Goal: Task Accomplishment & Management: Manage account settings

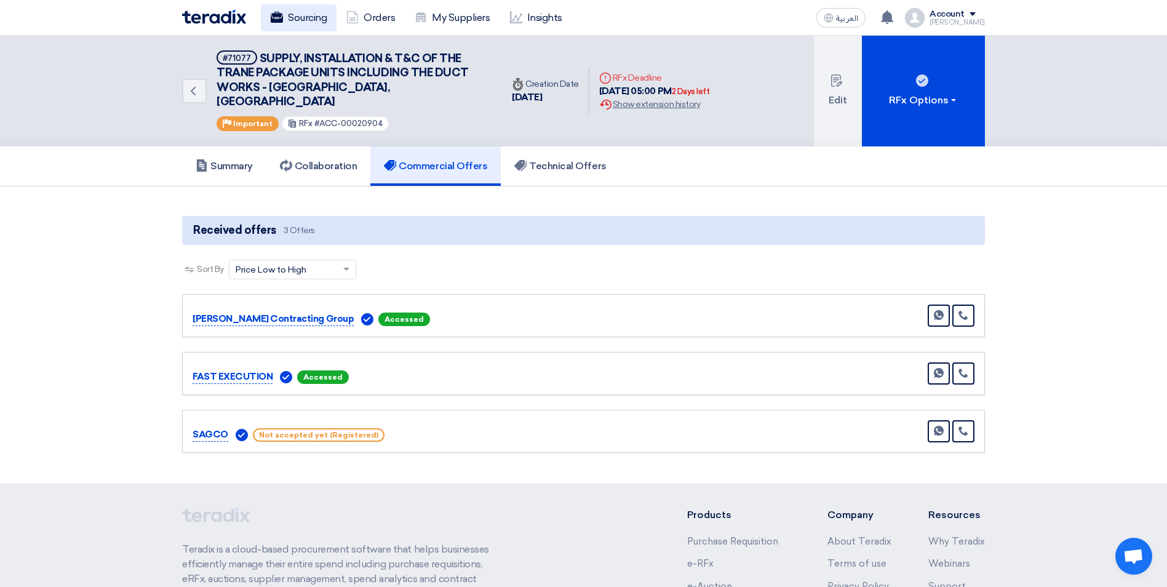
click at [313, 22] on link "Sourcing" at bounding box center [299, 17] width 76 height 27
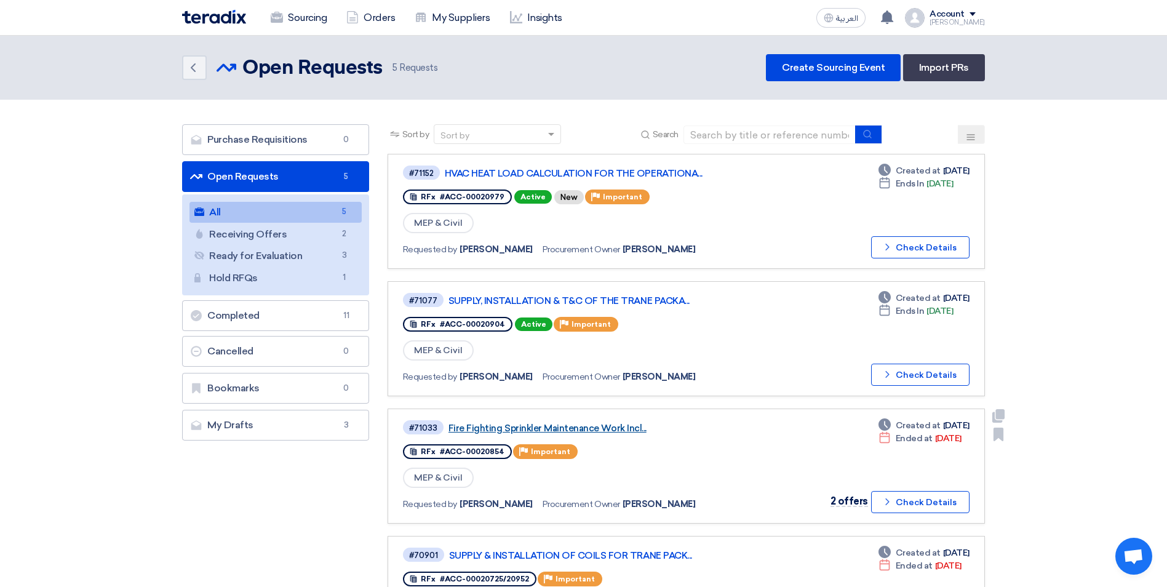
click at [569, 428] on link "Fire Fighting Sprinkler Maintenance Work Incl..." at bounding box center [603, 428] width 308 height 11
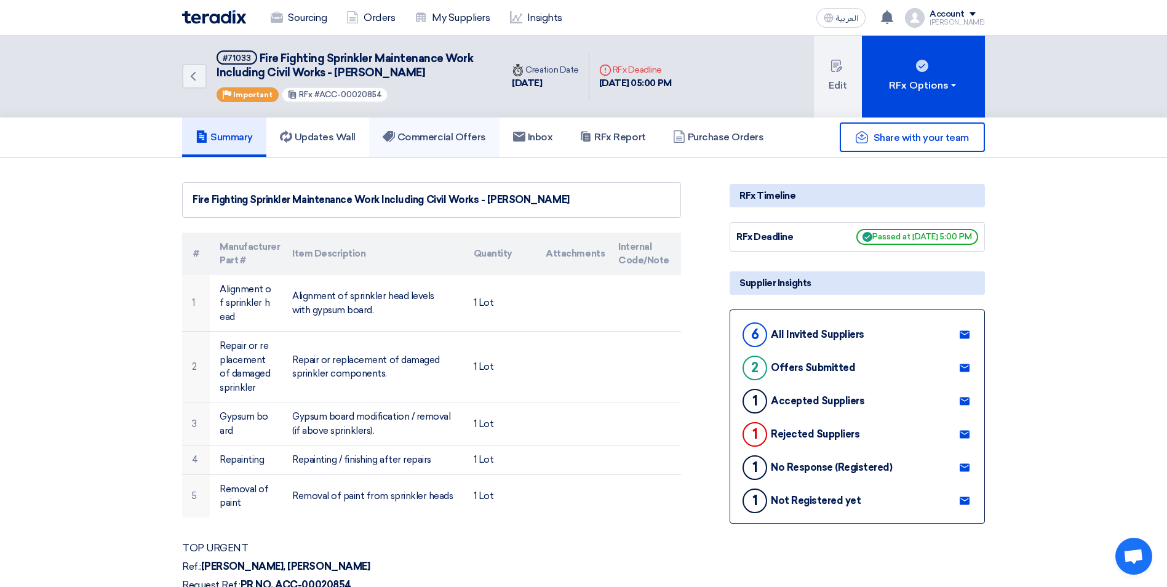
click at [438, 146] on link "Commercial Offers" at bounding box center [434, 137] width 130 height 39
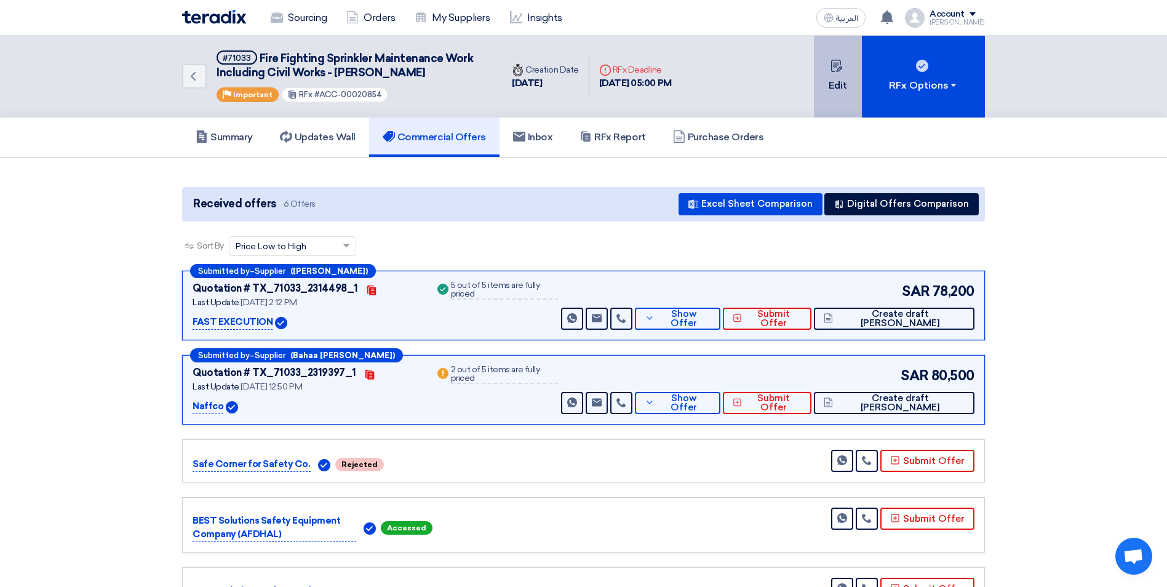
click at [849, 71] on button "Edit" at bounding box center [838, 77] width 48 height 82
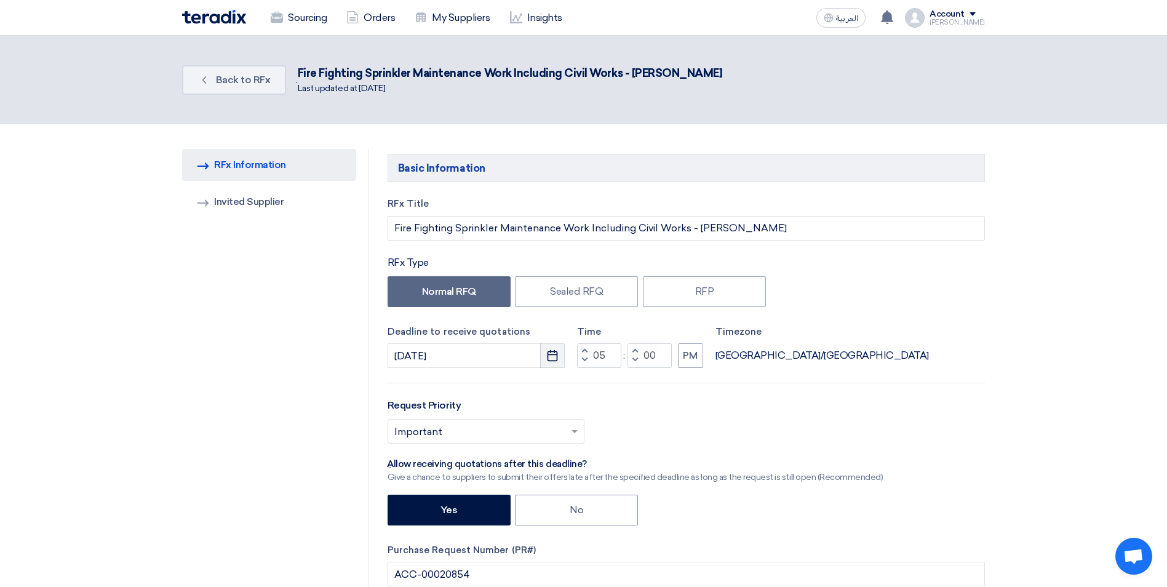
click at [561, 354] on button "Pick a date" at bounding box center [552, 355] width 25 height 25
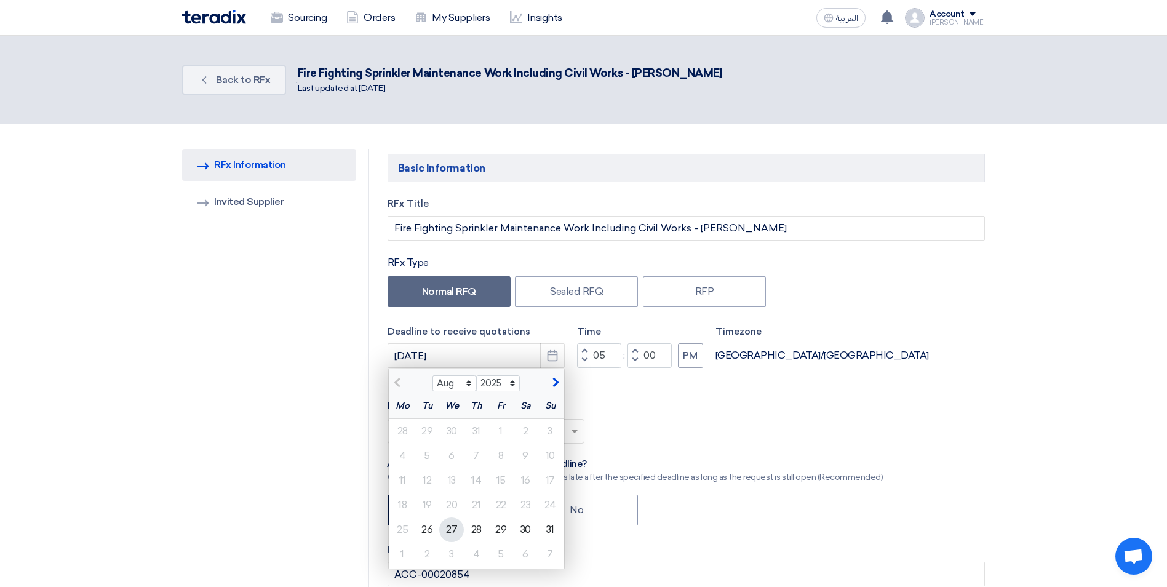
click at [444, 527] on div "27" at bounding box center [451, 530] width 25 height 25
type input "[DATE]"
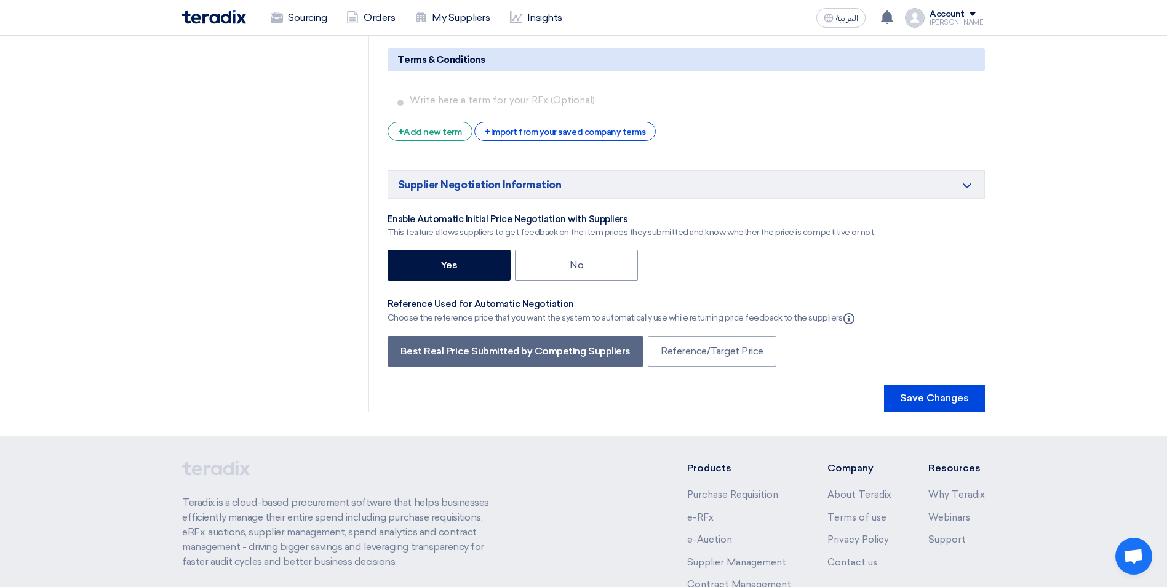
scroll to position [2285, 0]
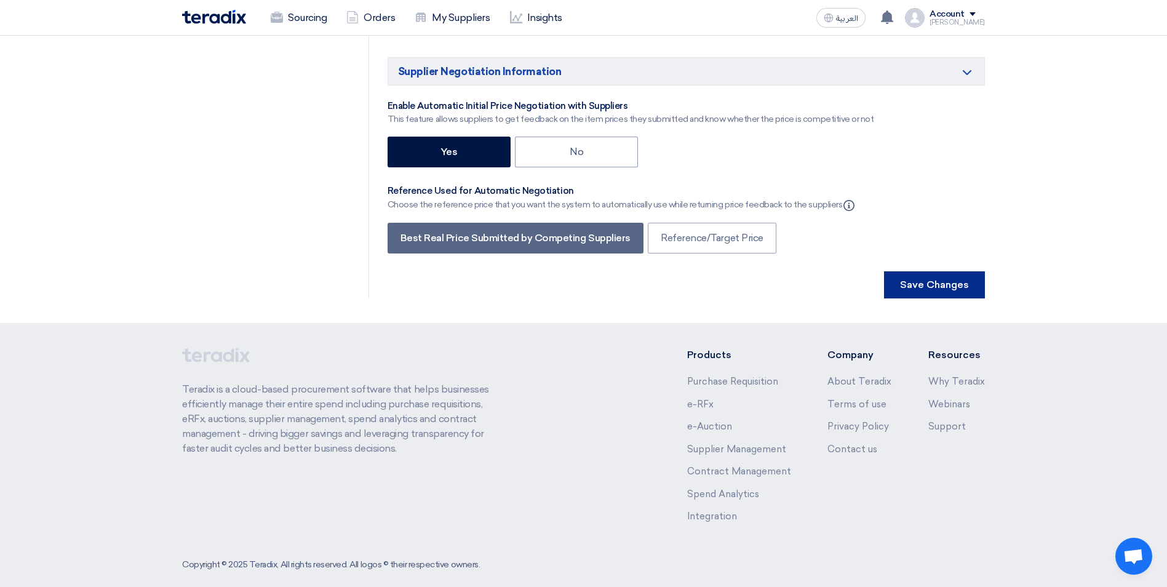
click at [930, 271] on button "Save Changes" at bounding box center [934, 284] width 101 height 27
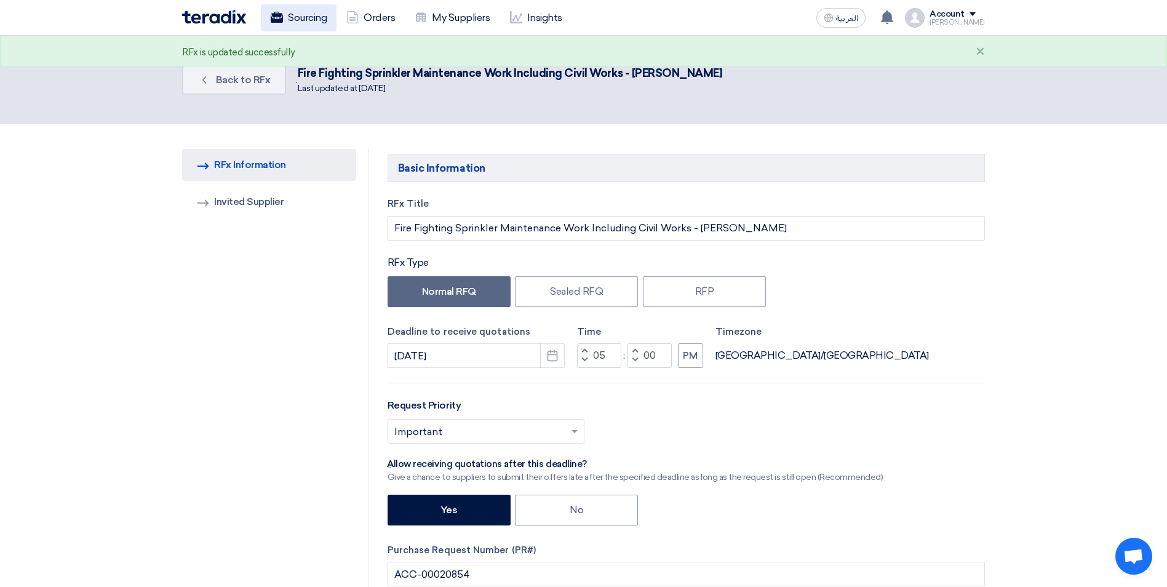
click at [295, 17] on link "Sourcing" at bounding box center [299, 17] width 76 height 27
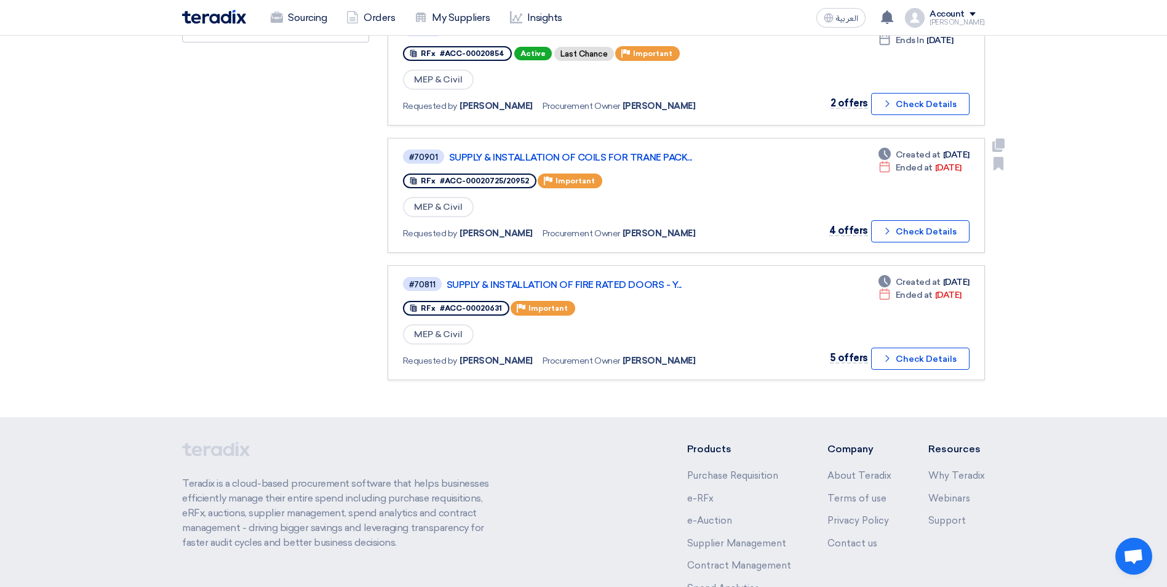
scroll to position [507, 0]
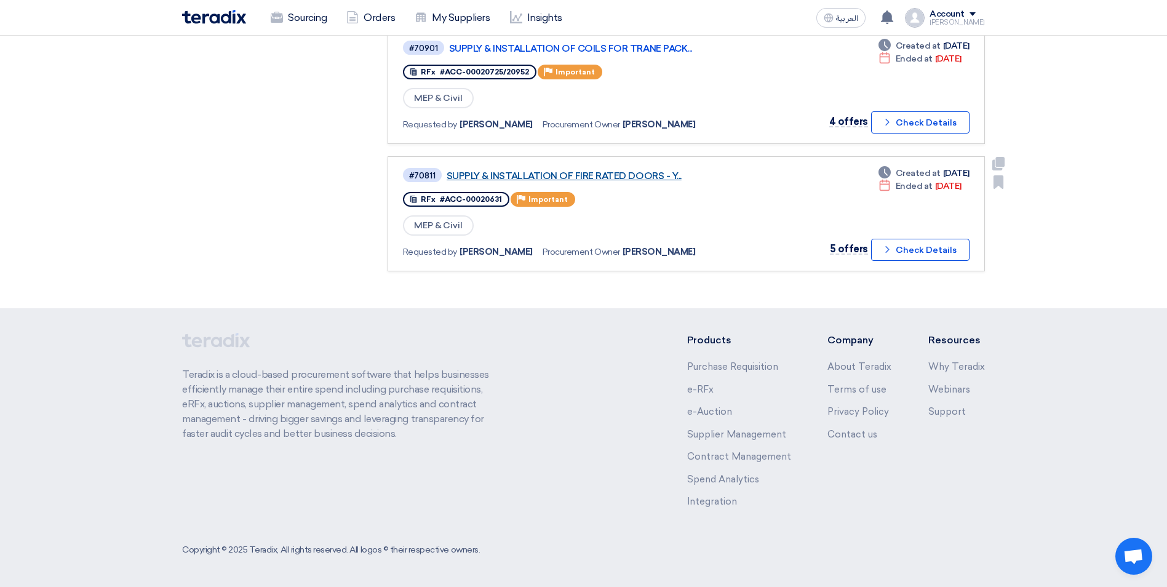
click at [573, 172] on link "SUPPLY & INSTALLATION OF FIRE RATED DOORS - Y..." at bounding box center [601, 175] width 308 height 11
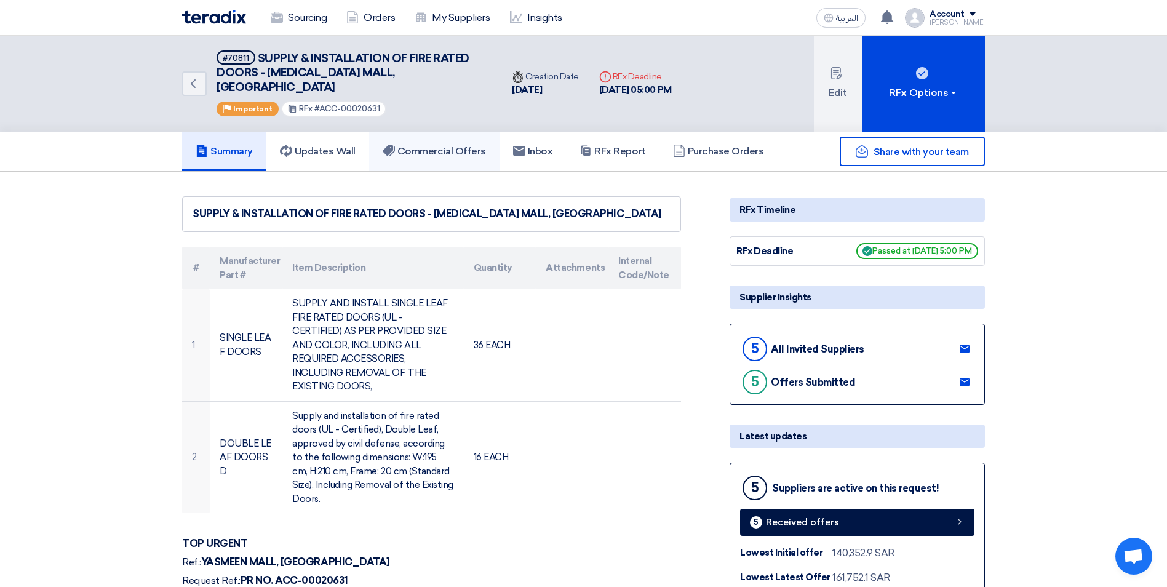
click at [460, 143] on link "Commercial Offers" at bounding box center [434, 151] width 130 height 39
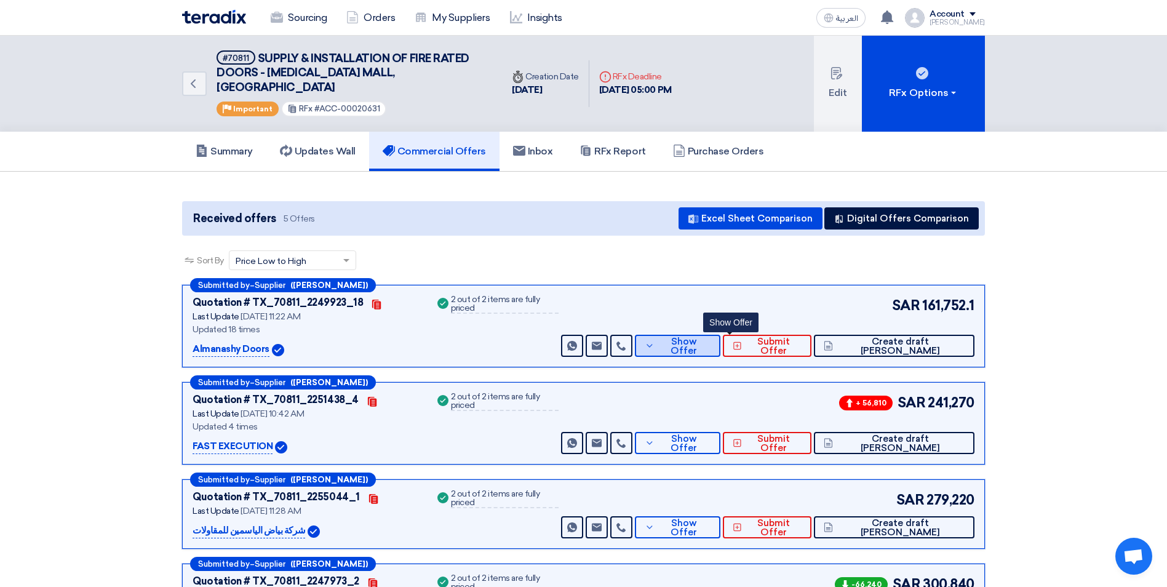
click at [691, 335] on button "Show Offer" at bounding box center [678, 346] width 86 height 22
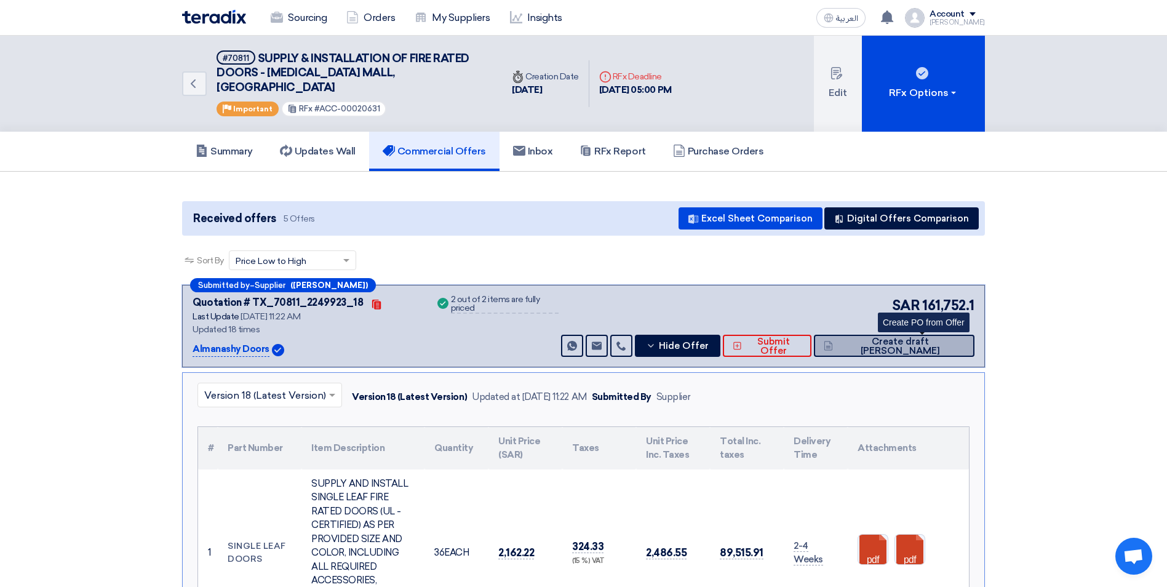
click at [921, 337] on span "Create draft [PERSON_NAME]" at bounding box center [900, 346] width 129 height 18
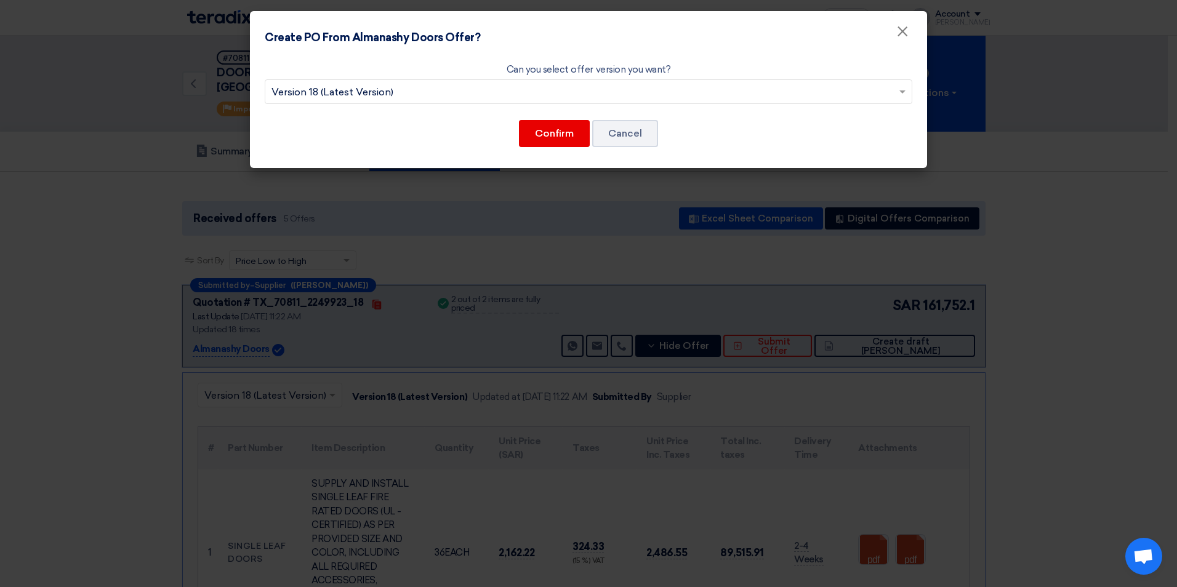
click at [543, 89] on input "text" at bounding box center [582, 93] width 622 height 20
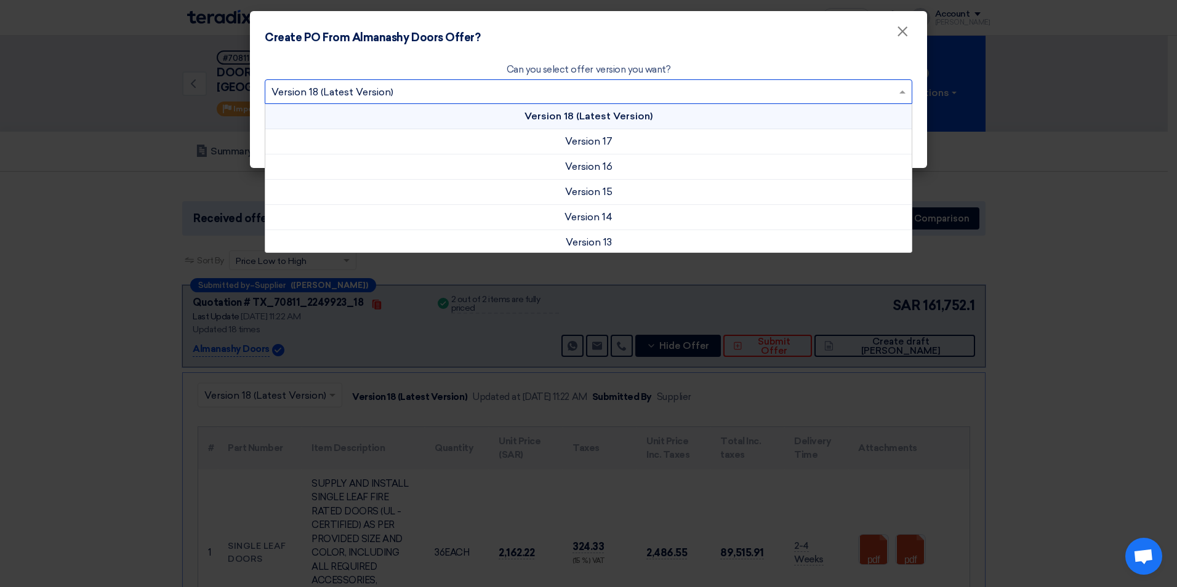
click at [587, 111] on span "Version 18 (Latest Version)" at bounding box center [588, 116] width 128 height 12
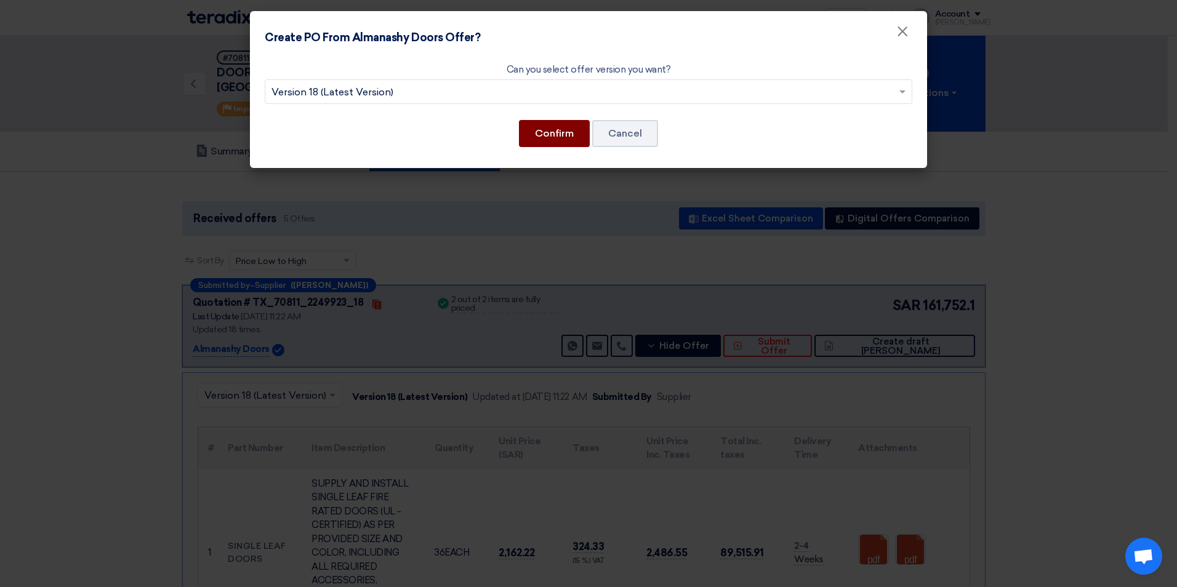
click at [567, 130] on button "Confirm" at bounding box center [554, 133] width 71 height 27
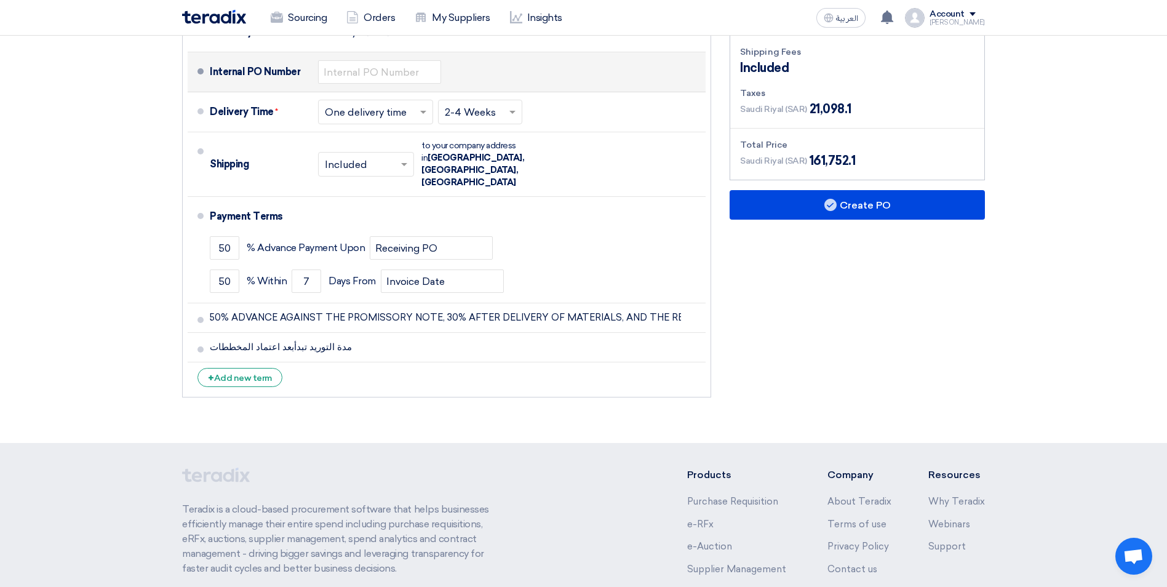
scroll to position [426, 0]
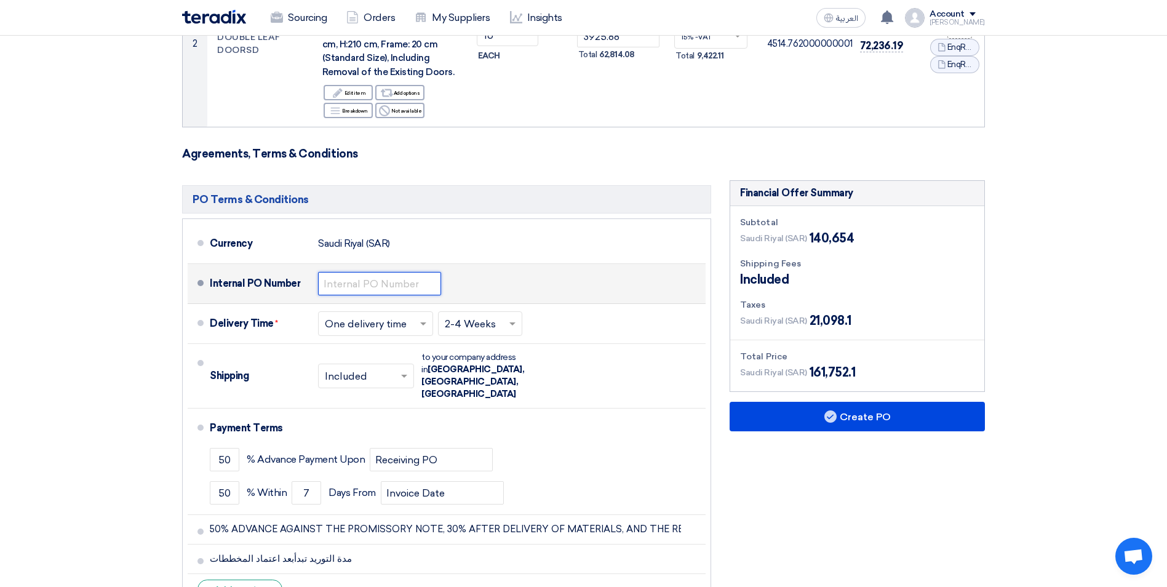
click at [390, 276] on input "text" at bounding box center [379, 283] width 123 height 23
type input "0010635"
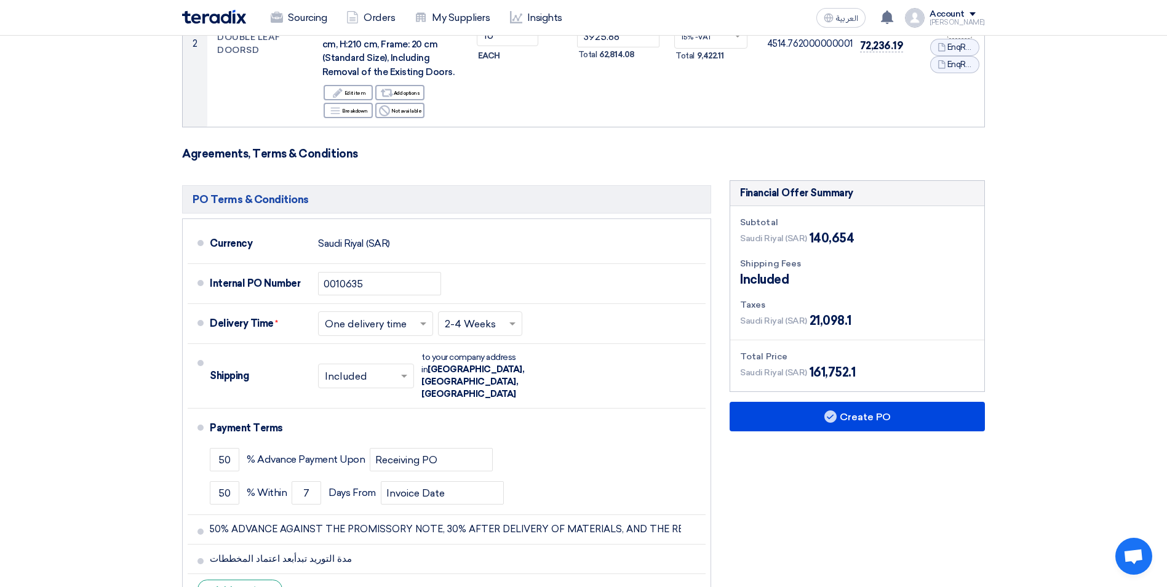
click at [785, 467] on div "Financial Offer Summary Subtotal [GEOGRAPHIC_DATA] (SAR) 140,654 Shipping Fees" at bounding box center [858, 397] width 274 height 435
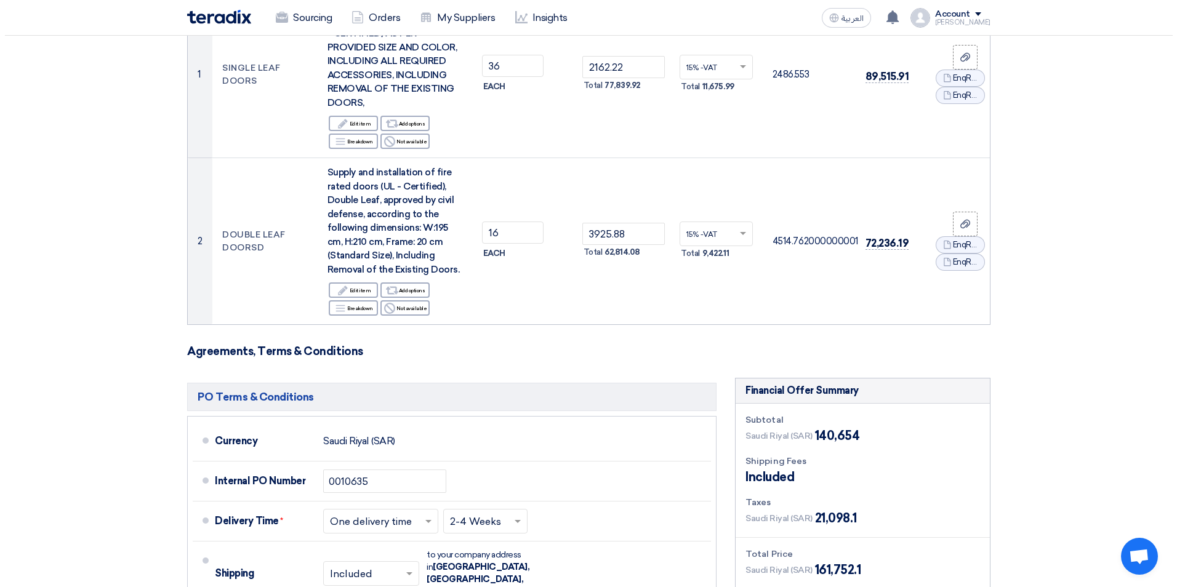
scroll to position [308, 0]
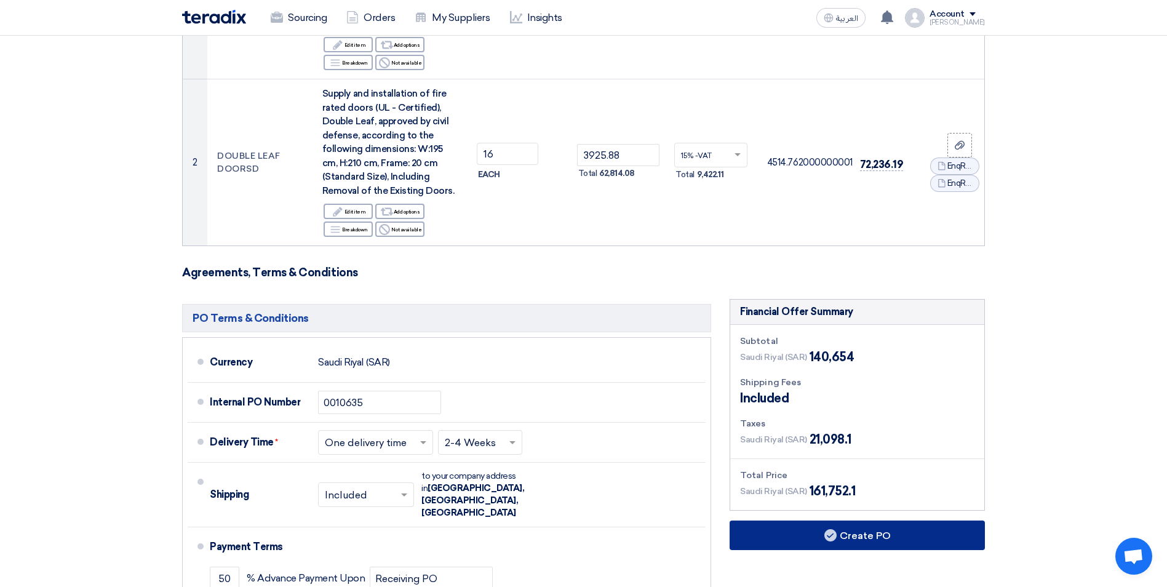
click at [852, 526] on button "Create PO" at bounding box center [857, 536] width 255 height 30
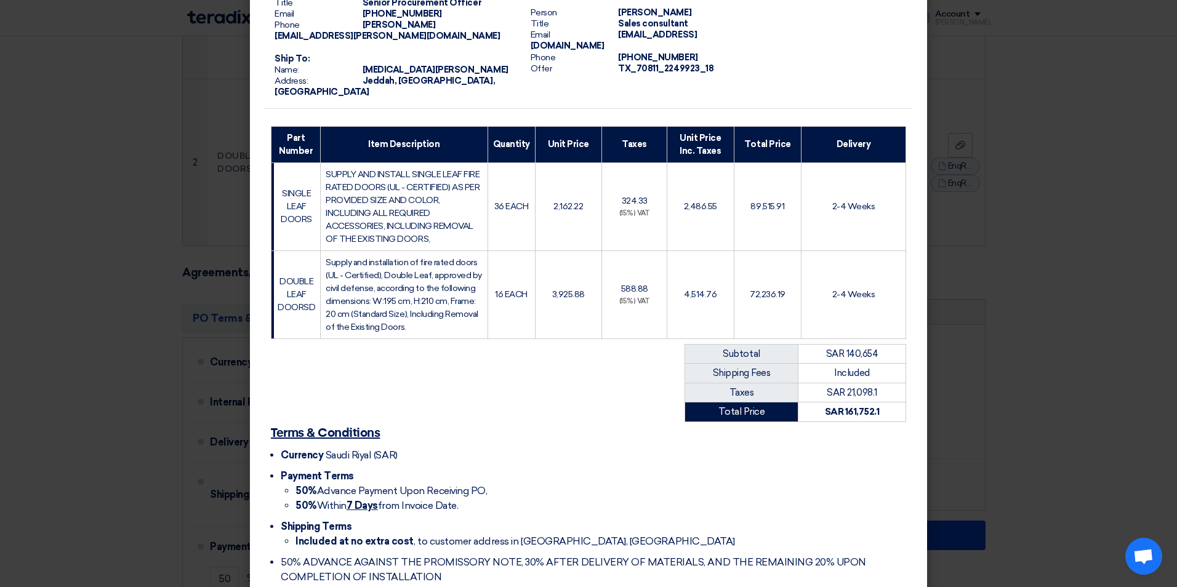
scroll to position [206, 0]
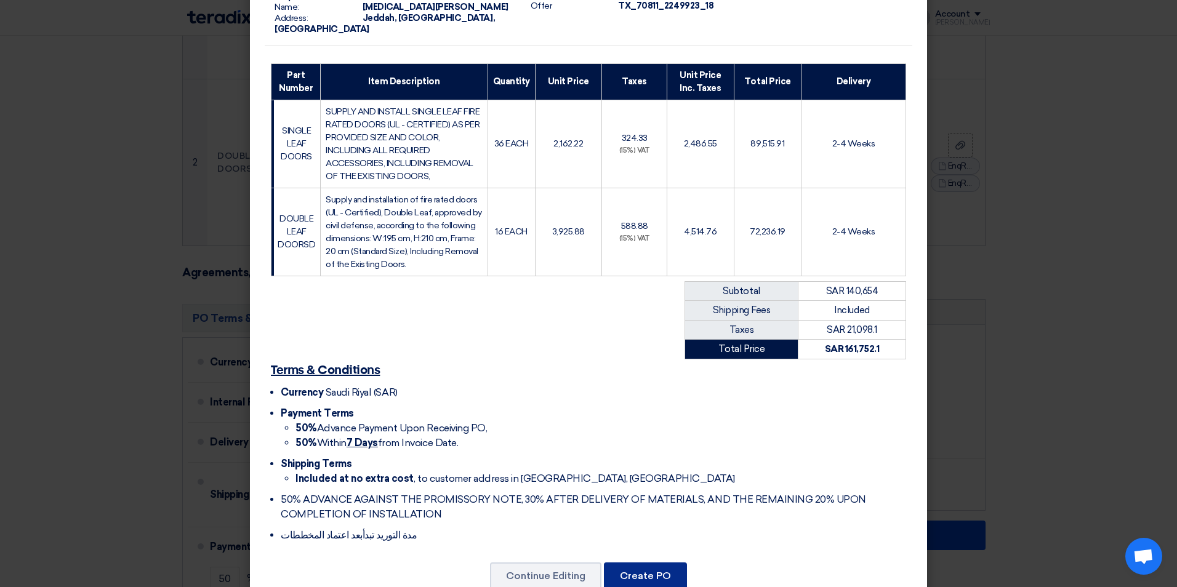
click at [669, 562] on button "Create PO" at bounding box center [645, 575] width 83 height 27
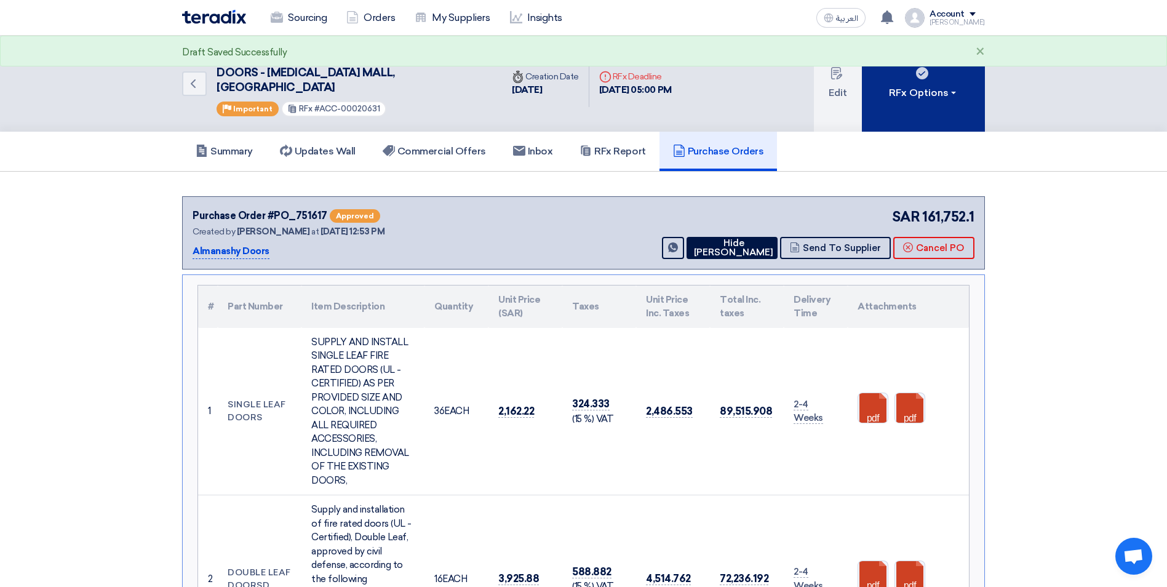
click at [935, 86] on div "RFx Options" at bounding box center [924, 93] width 70 height 15
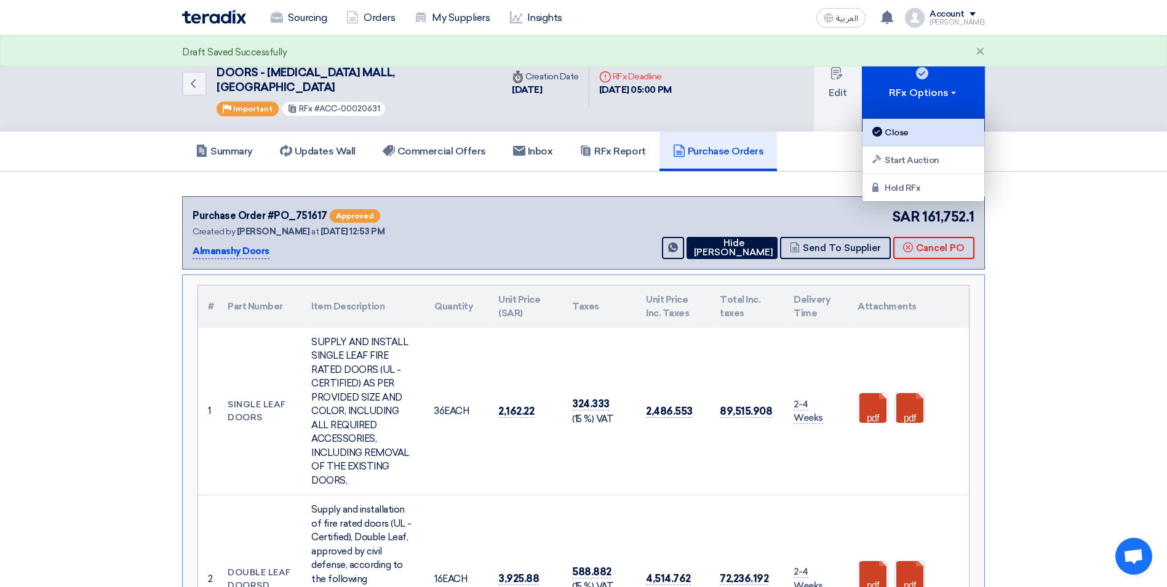
click at [916, 126] on div "Close" at bounding box center [923, 132] width 107 height 15
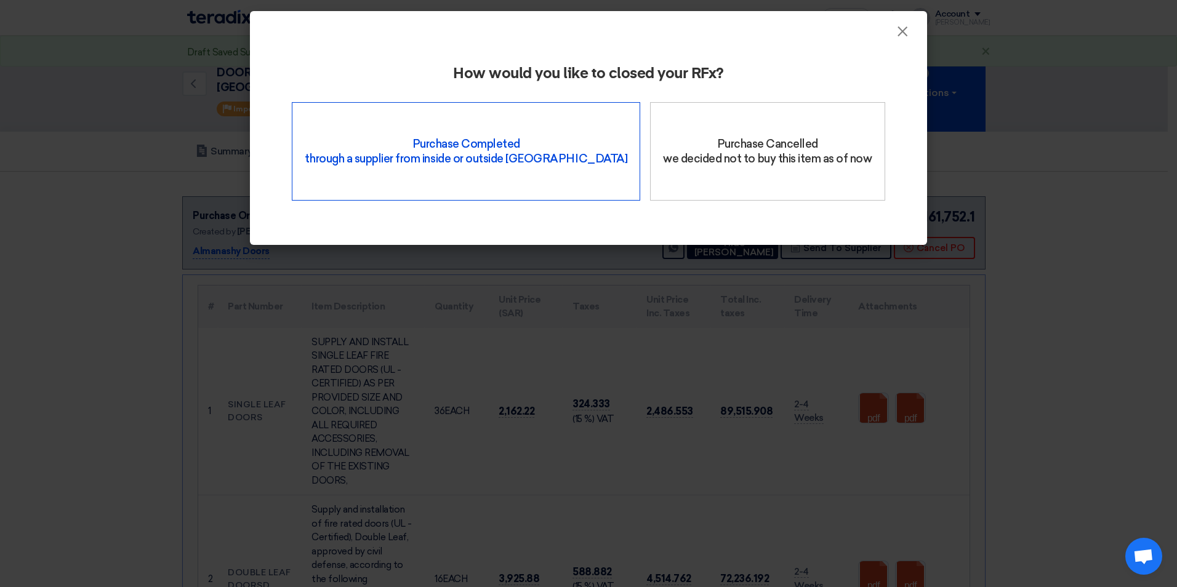
click at [517, 159] on div "Purchase Completed through a supplier from inside or outside Teradix" at bounding box center [466, 151] width 348 height 98
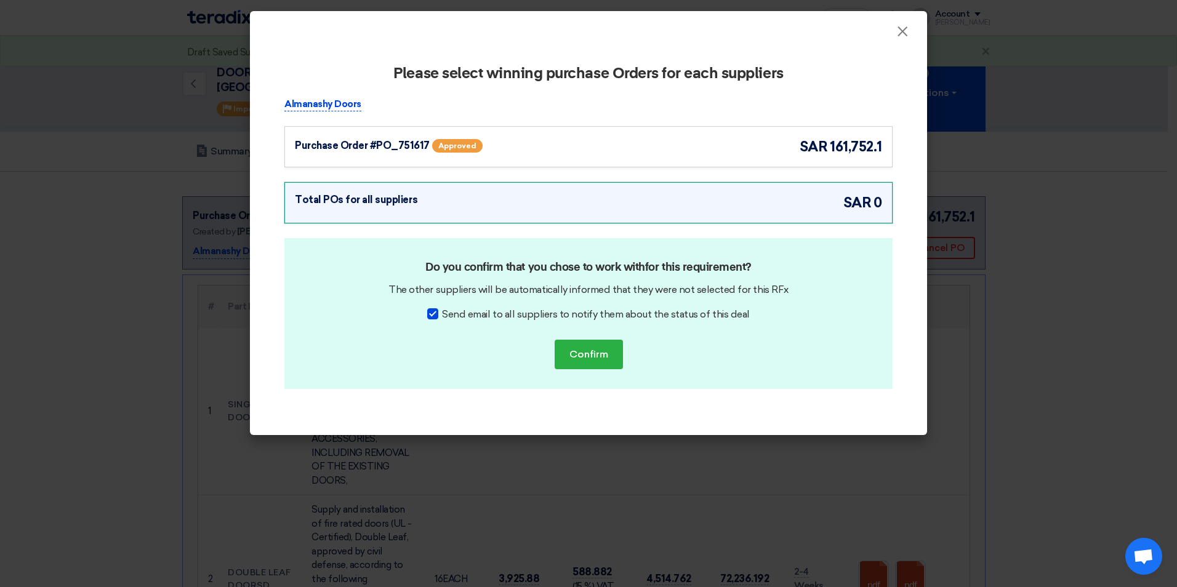
click at [613, 151] on div "Purchase Order #PO_751617 Approved sar 161,752.1" at bounding box center [588, 147] width 587 height 20
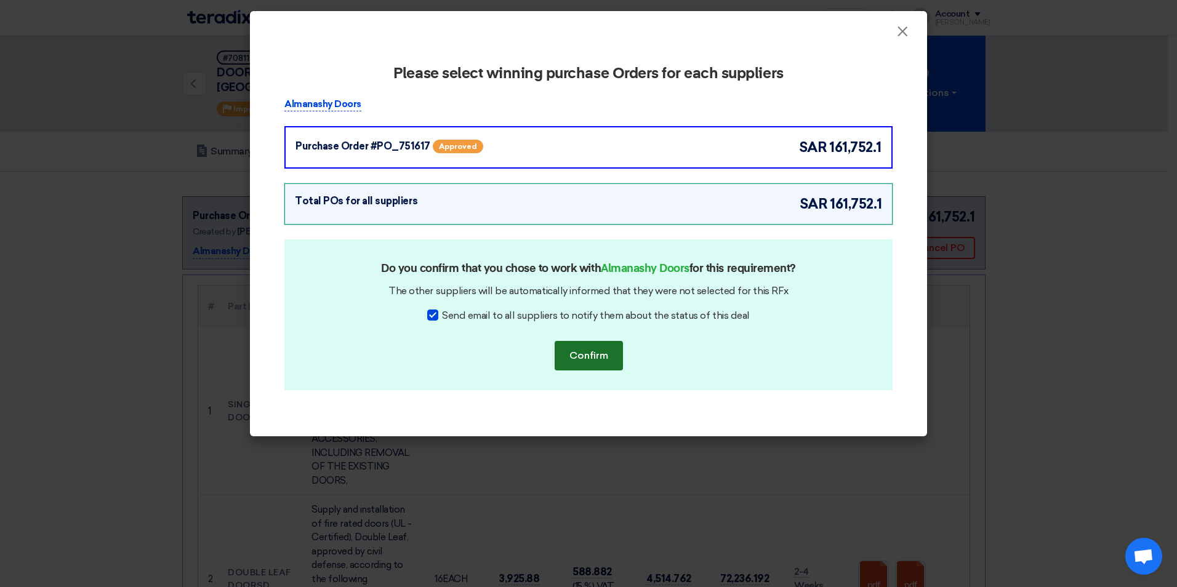
click at [576, 362] on button "Confirm" at bounding box center [588, 356] width 68 height 30
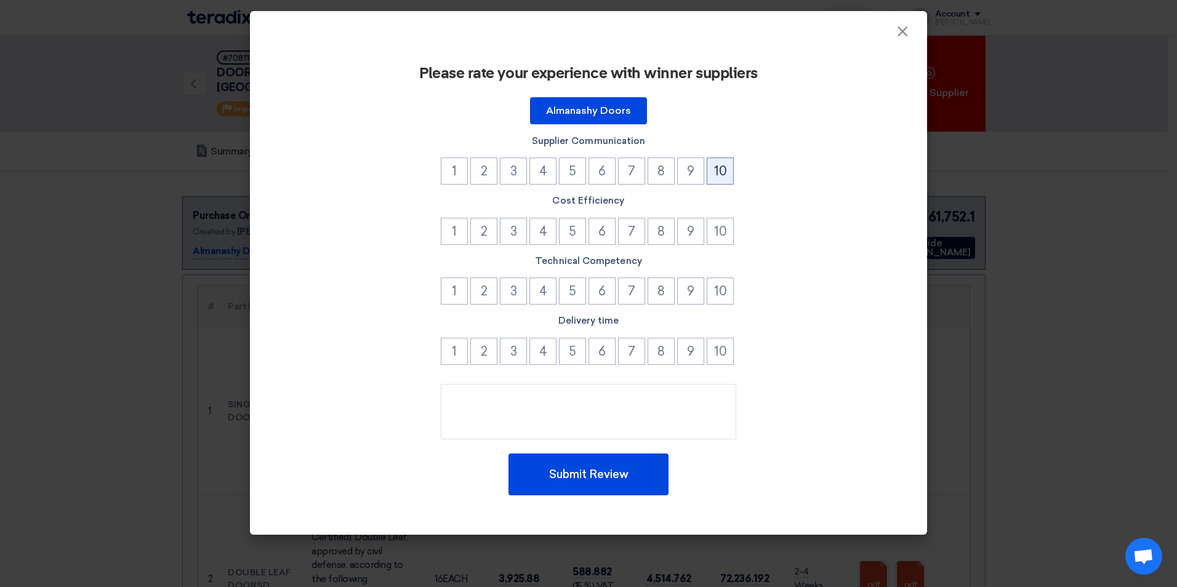
click at [717, 180] on button "10" at bounding box center [719, 171] width 27 height 27
click at [716, 240] on button "10" at bounding box center [719, 231] width 27 height 27
click at [718, 290] on button "10" at bounding box center [719, 291] width 27 height 27
click at [713, 358] on button "10" at bounding box center [719, 351] width 27 height 27
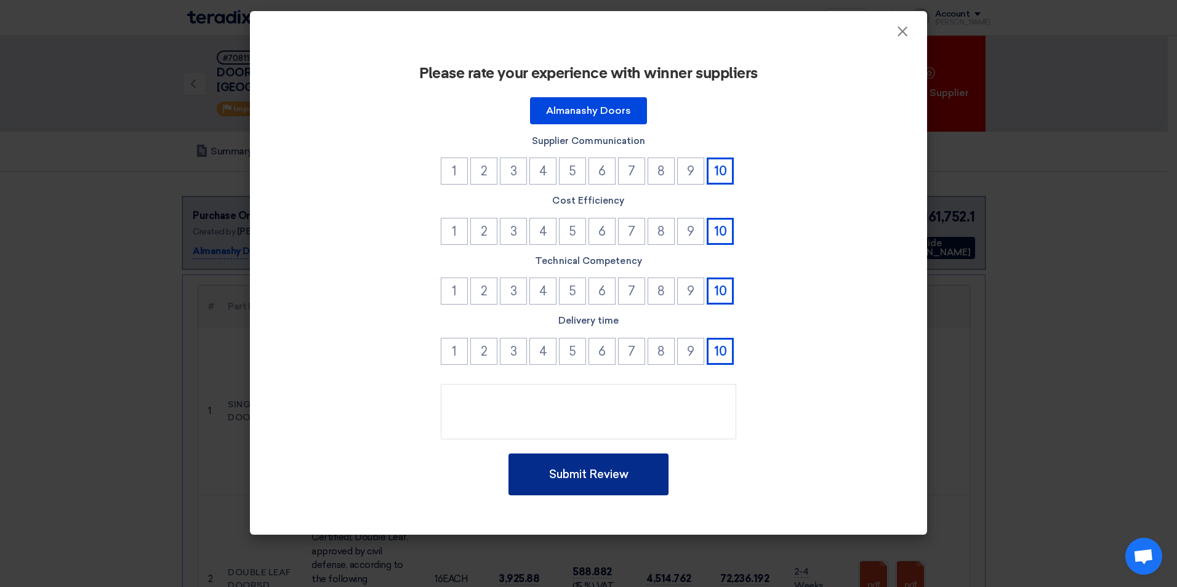
click at [596, 478] on button "Submit Review" at bounding box center [588, 475] width 160 height 42
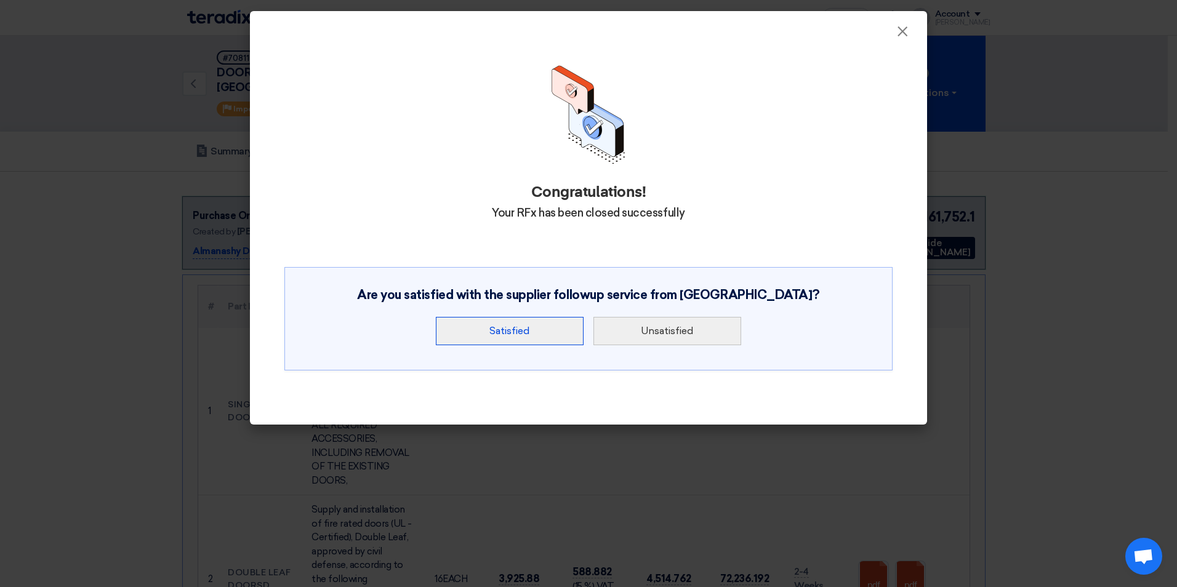
click at [514, 339] on button "Satisfied" at bounding box center [510, 331] width 148 height 28
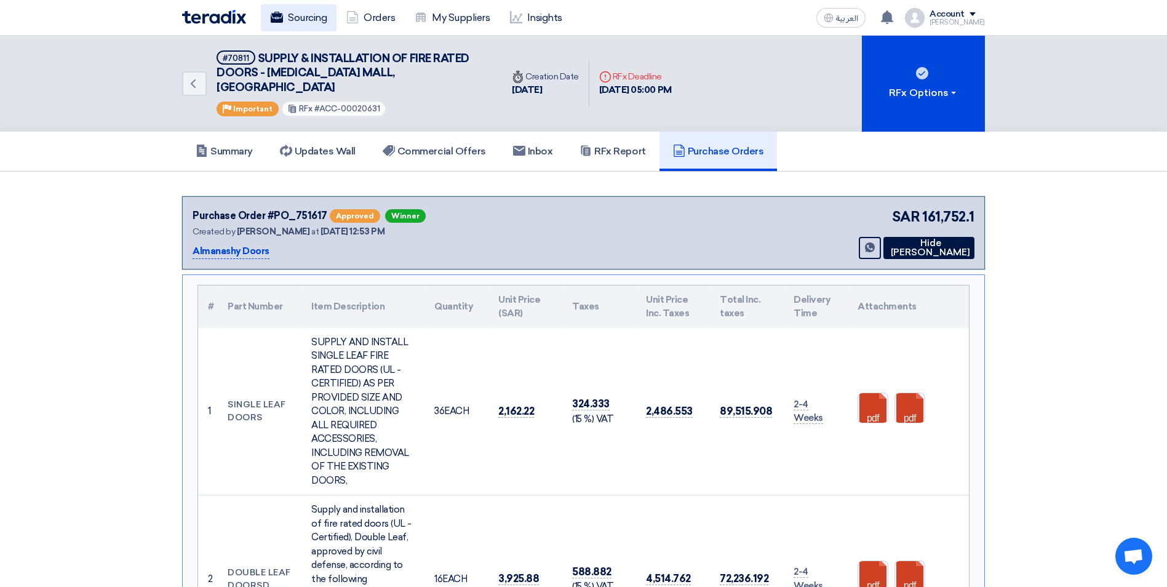
click at [324, 12] on link "Sourcing" at bounding box center [299, 17] width 76 height 27
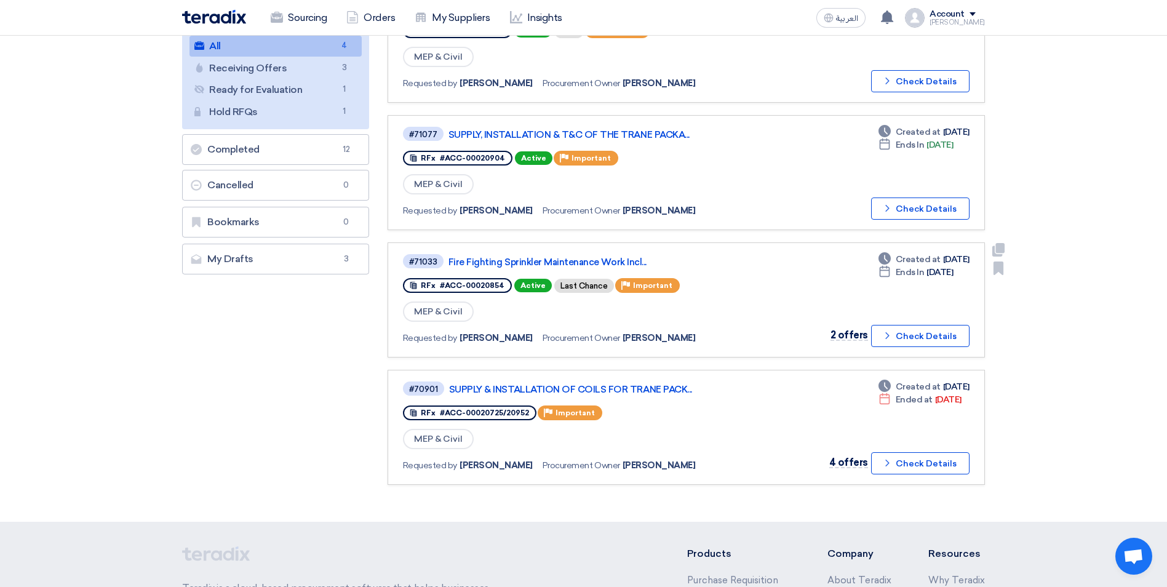
scroll to position [246, 0]
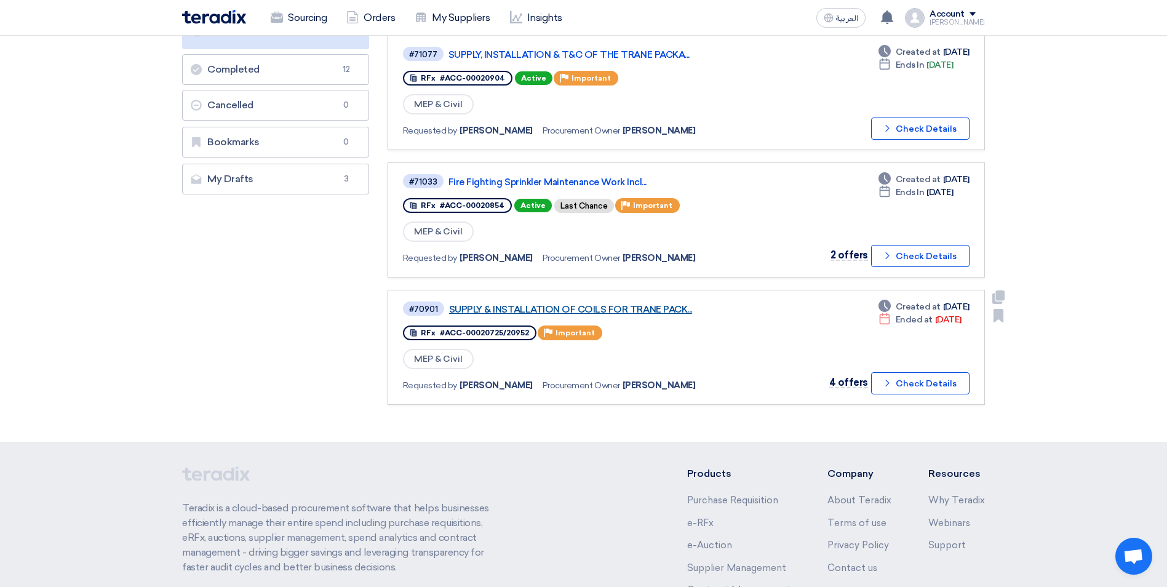
click at [623, 313] on link "SUPPLY & INSTALLATION OF COILS FOR TRANE PACK..." at bounding box center [603, 309] width 308 height 11
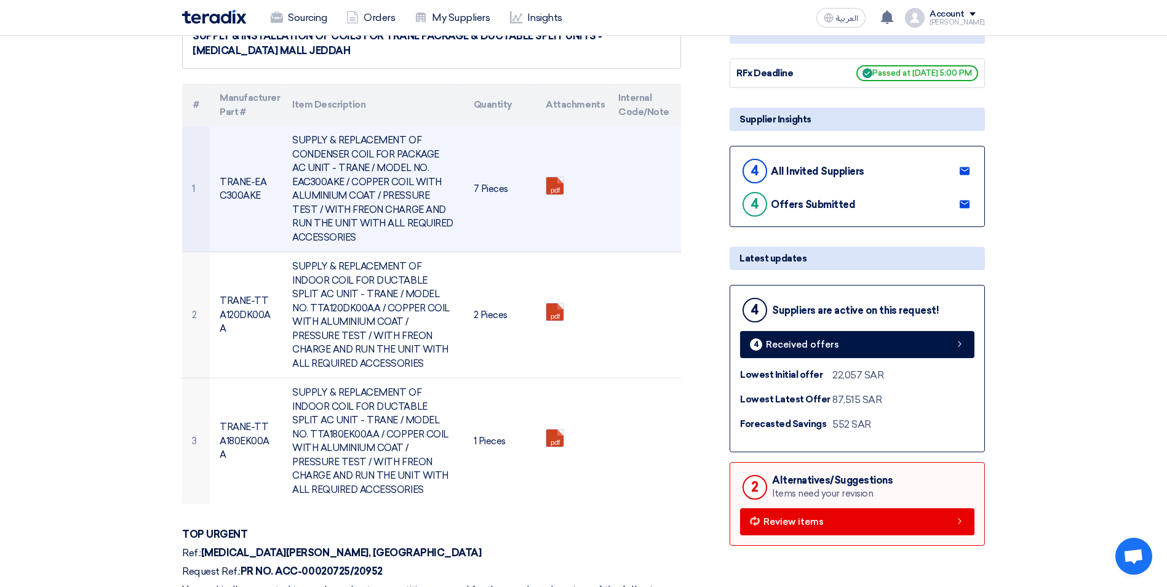
scroll to position [62, 0]
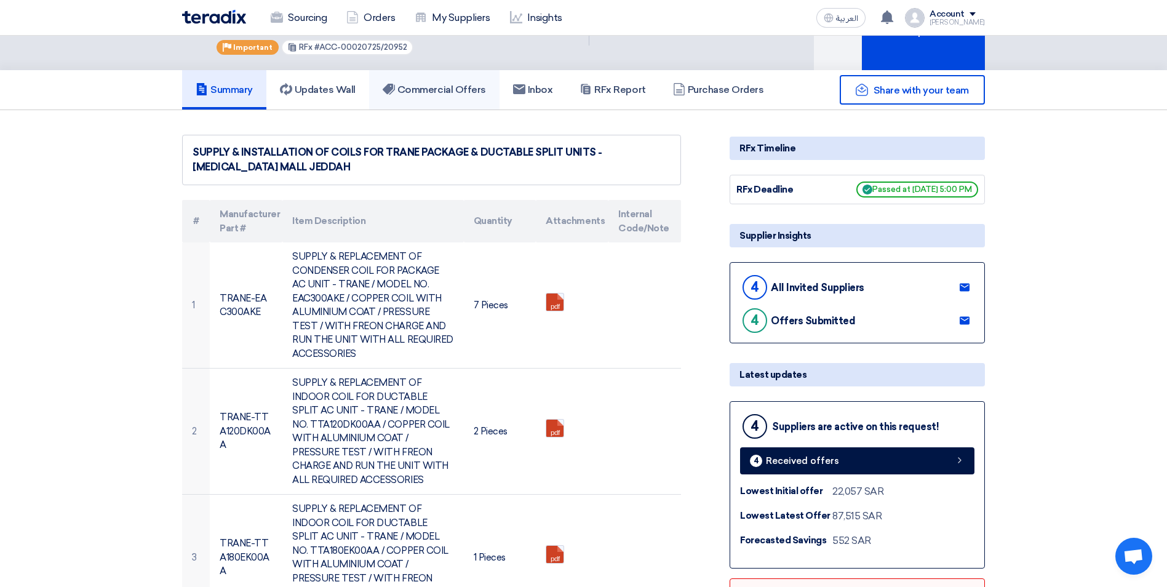
click at [451, 94] on h5 "Commercial Offers" at bounding box center [434, 90] width 103 height 12
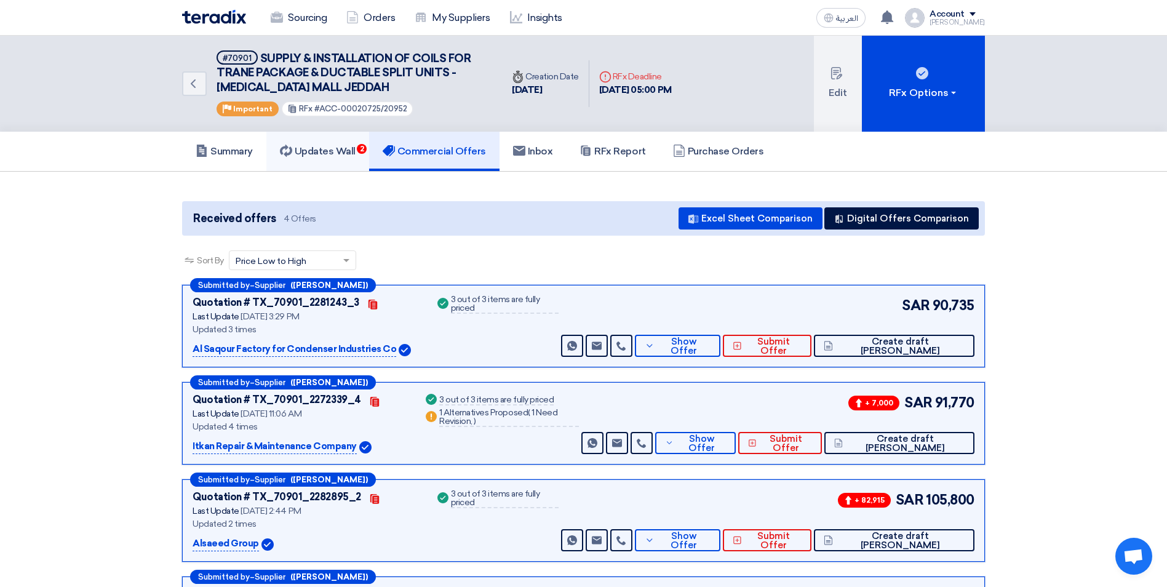
click at [340, 152] on h5 "Updates Wall 2" at bounding box center [318, 151] width 76 height 12
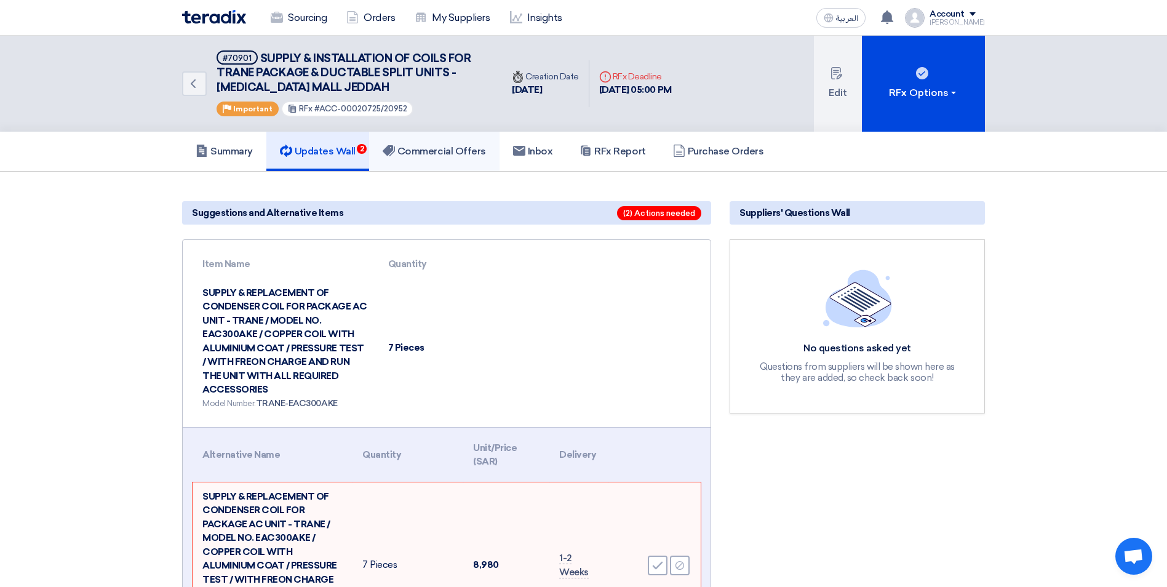
click at [444, 153] on h5 "Commercial Offers" at bounding box center [434, 151] width 103 height 12
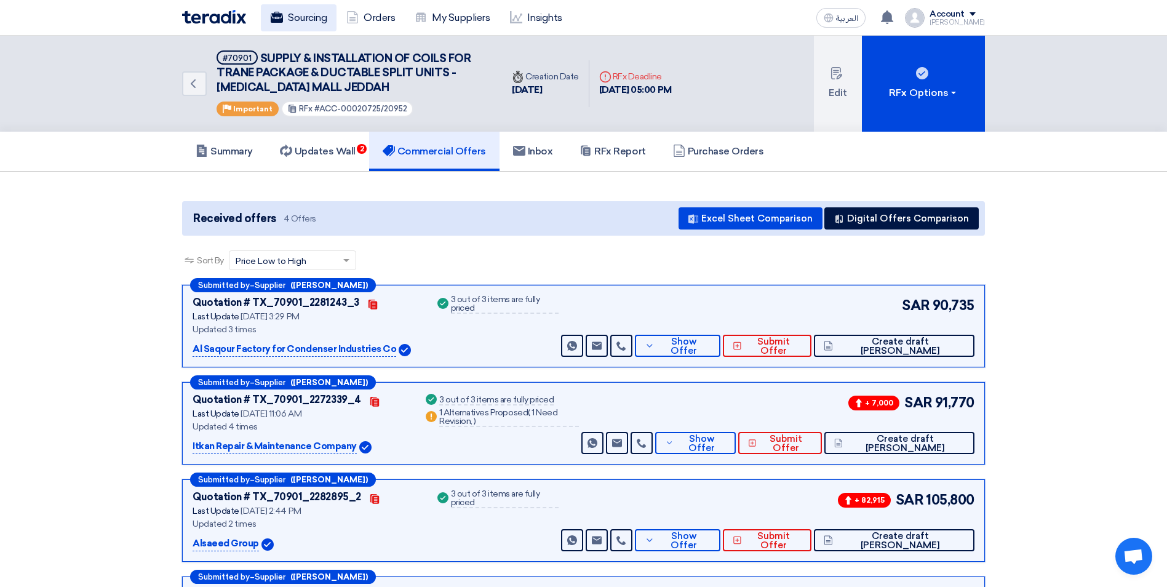
click at [316, 14] on link "Sourcing" at bounding box center [299, 17] width 76 height 27
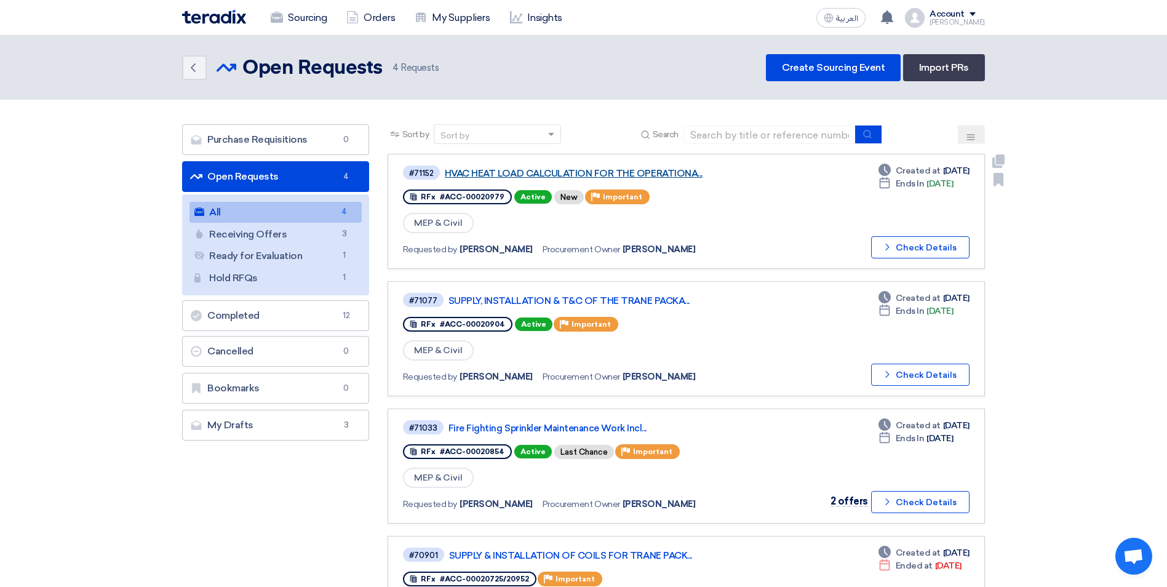
click at [615, 172] on link "HVAC HEAT LOAD CALCULATION FOR THE OPERATIONA..." at bounding box center [599, 173] width 308 height 11
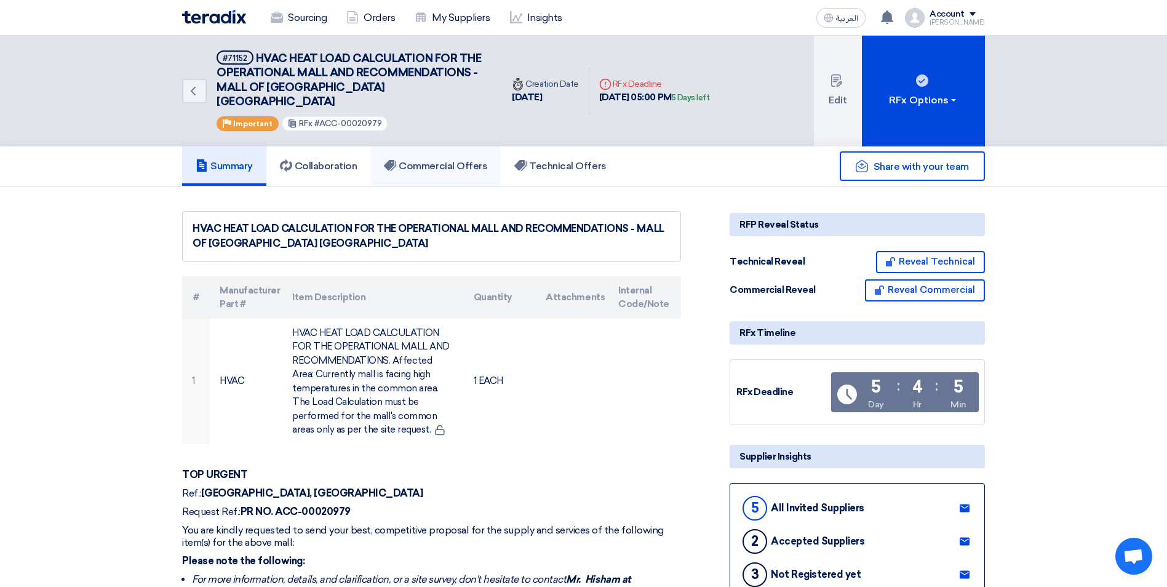
click at [406, 160] on h5 "Commercial Offers" at bounding box center [435, 166] width 103 height 12
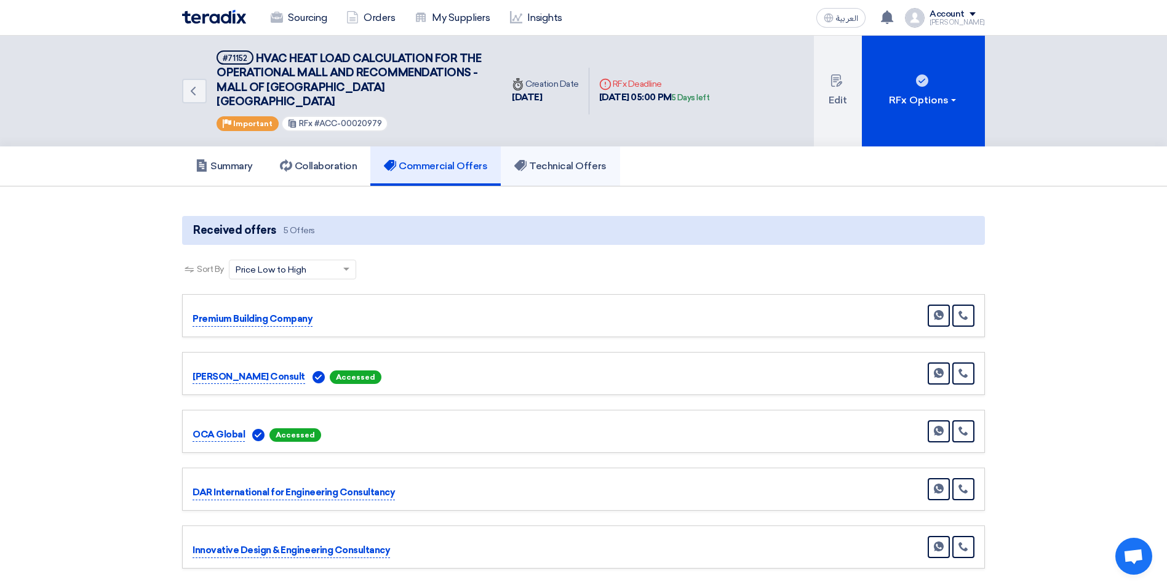
click at [540, 159] on link "Technical Offers" at bounding box center [560, 165] width 119 height 39
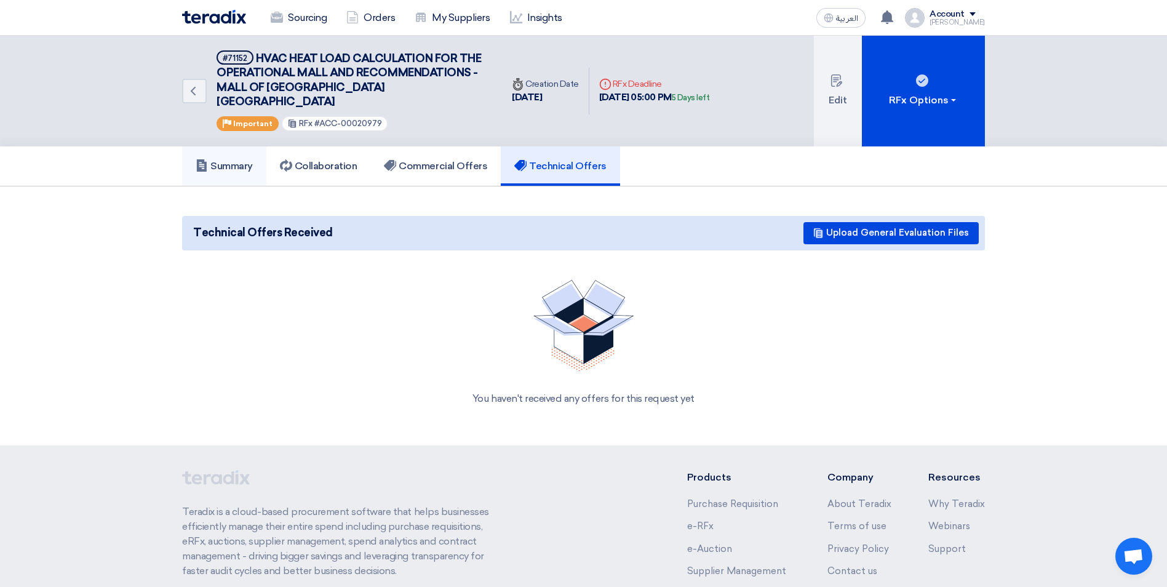
click at [253, 160] on h5 "Summary" at bounding box center [224, 166] width 57 height 12
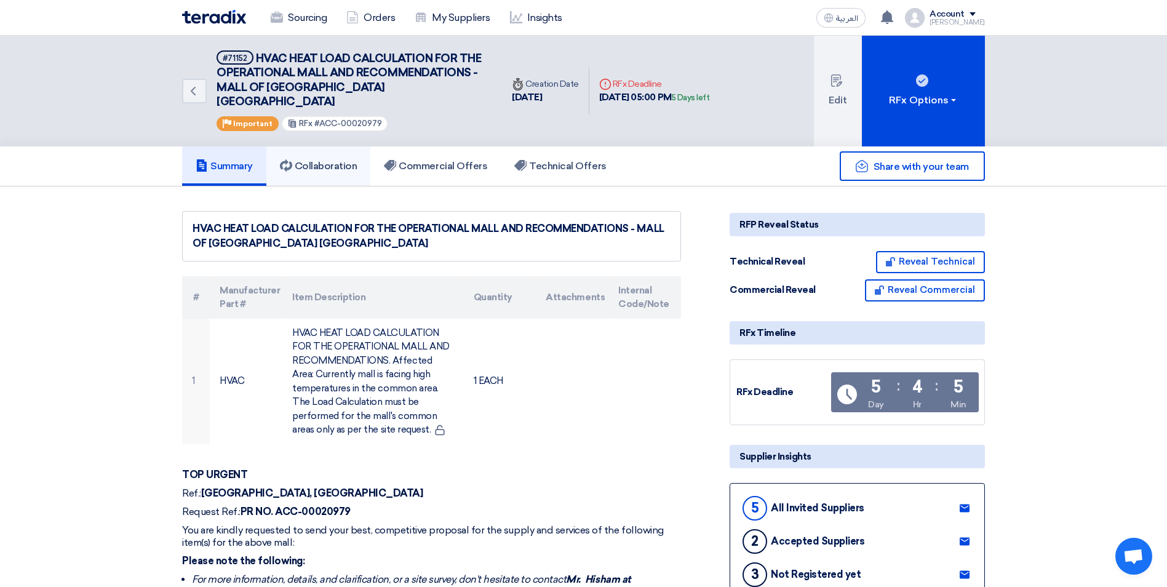
click at [292, 159] on icon at bounding box center [286, 165] width 12 height 12
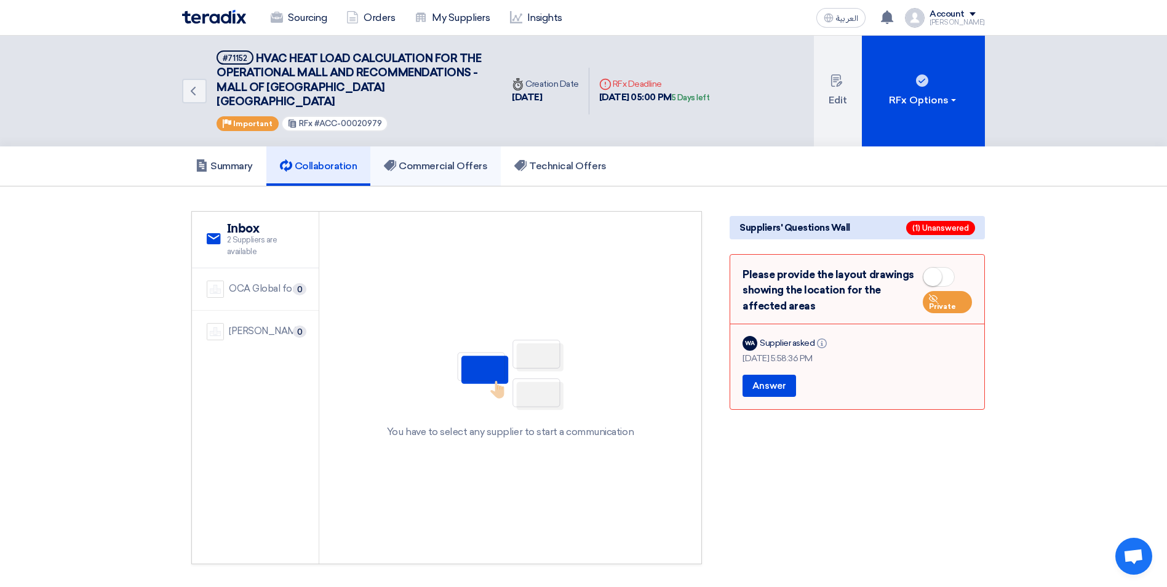
click at [433, 160] on h5 "Commercial Offers" at bounding box center [435, 166] width 103 height 12
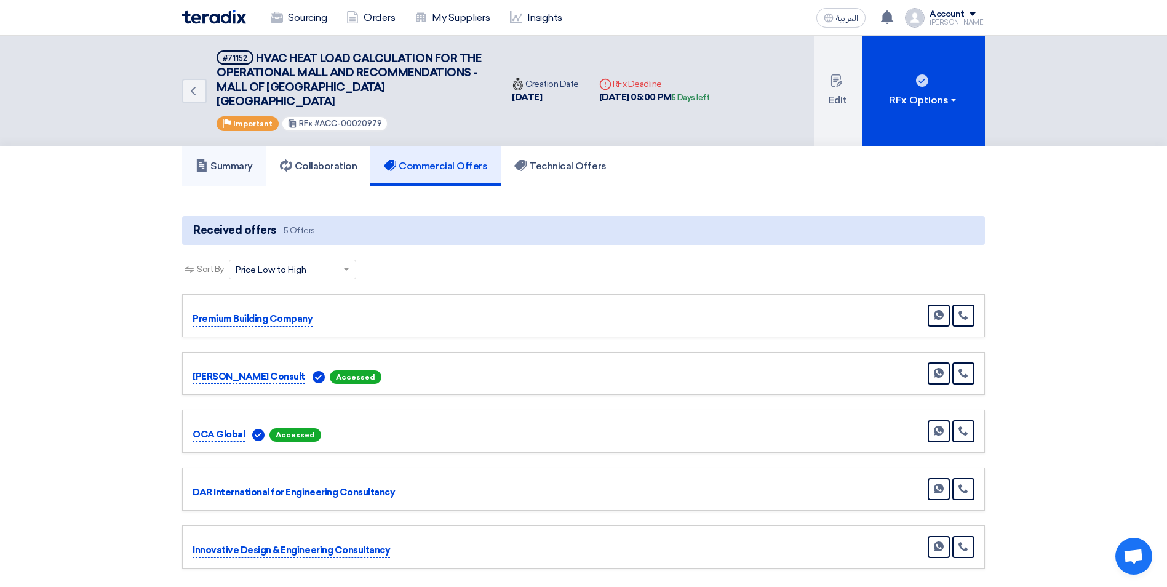
click at [241, 146] on link "Summary" at bounding box center [224, 165] width 84 height 39
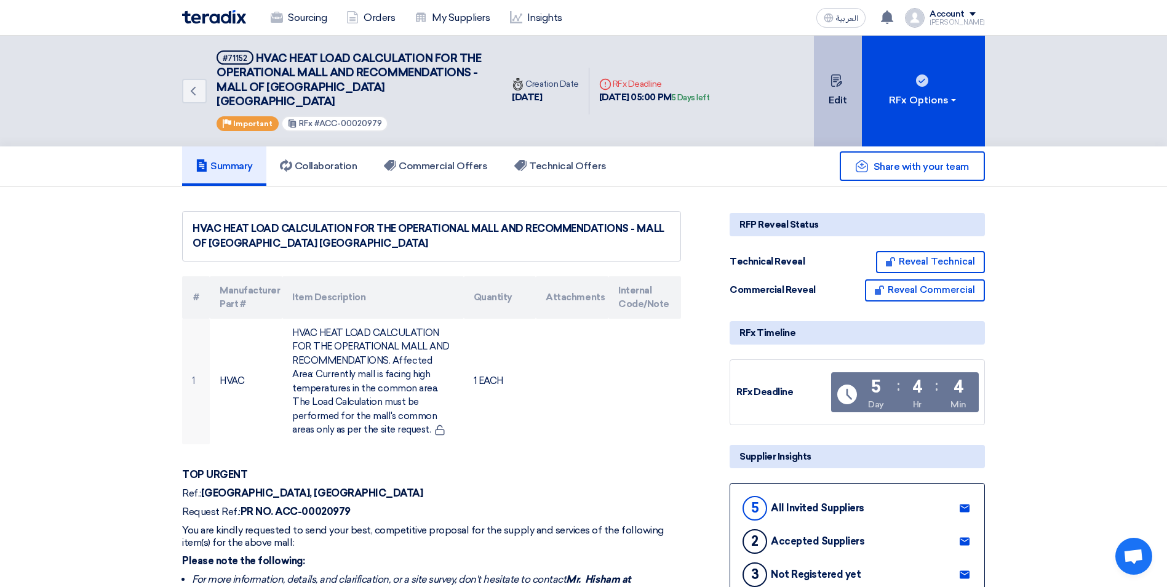
click at [832, 86] on button "Edit" at bounding box center [838, 91] width 48 height 111
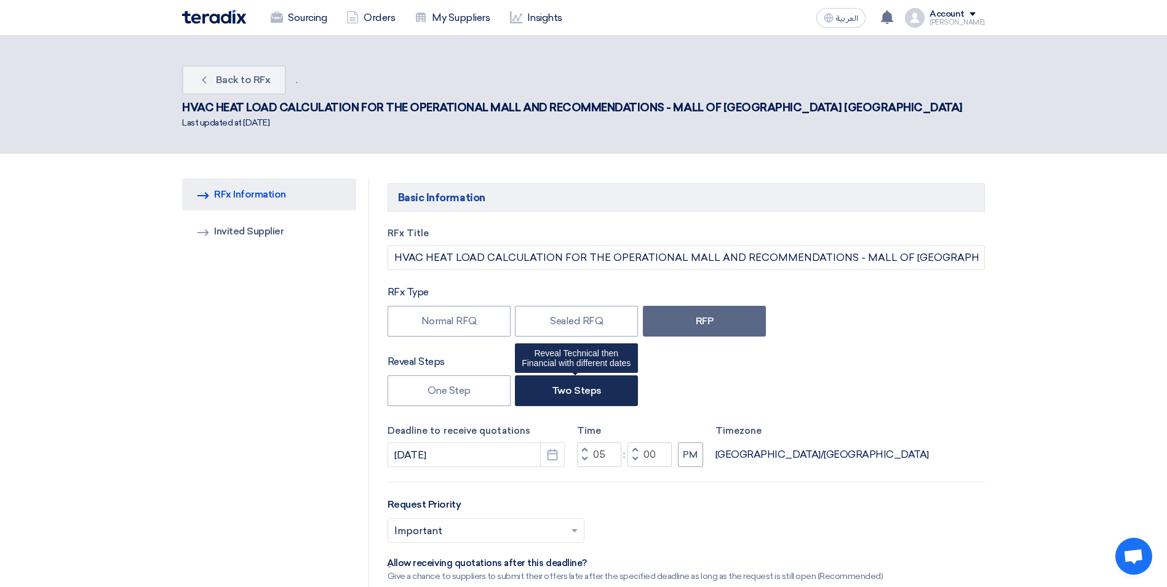
click at [548, 375] on label "Two Steps" at bounding box center [576, 390] width 123 height 31
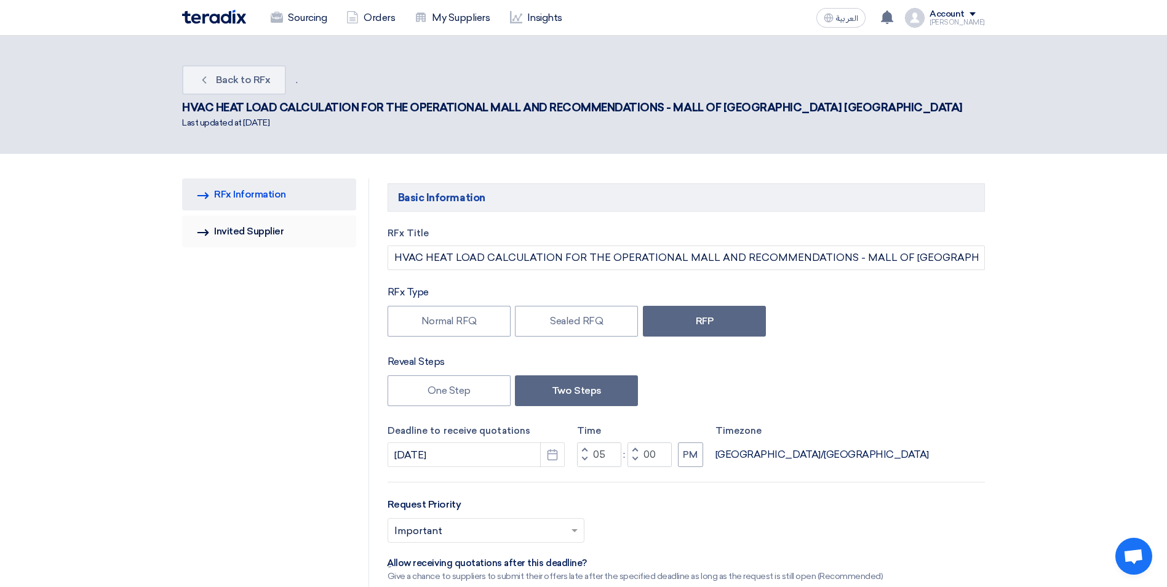
click at [278, 215] on link "Invited Suppliers Invited Supplier" at bounding box center [269, 231] width 174 height 32
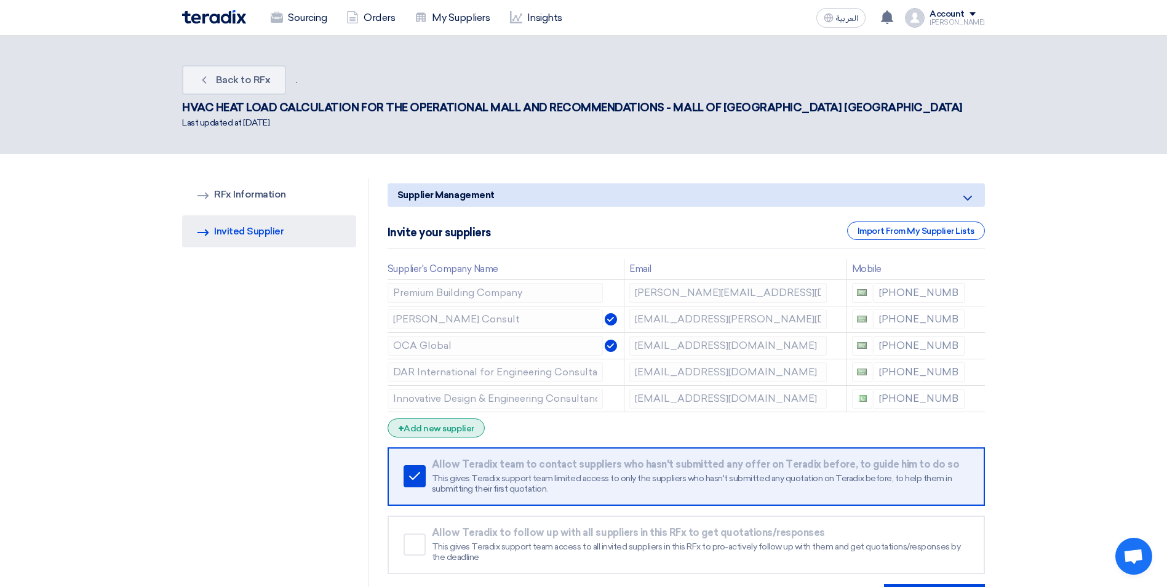
click at [455, 418] on div "+ Add new supplier" at bounding box center [436, 427] width 97 height 19
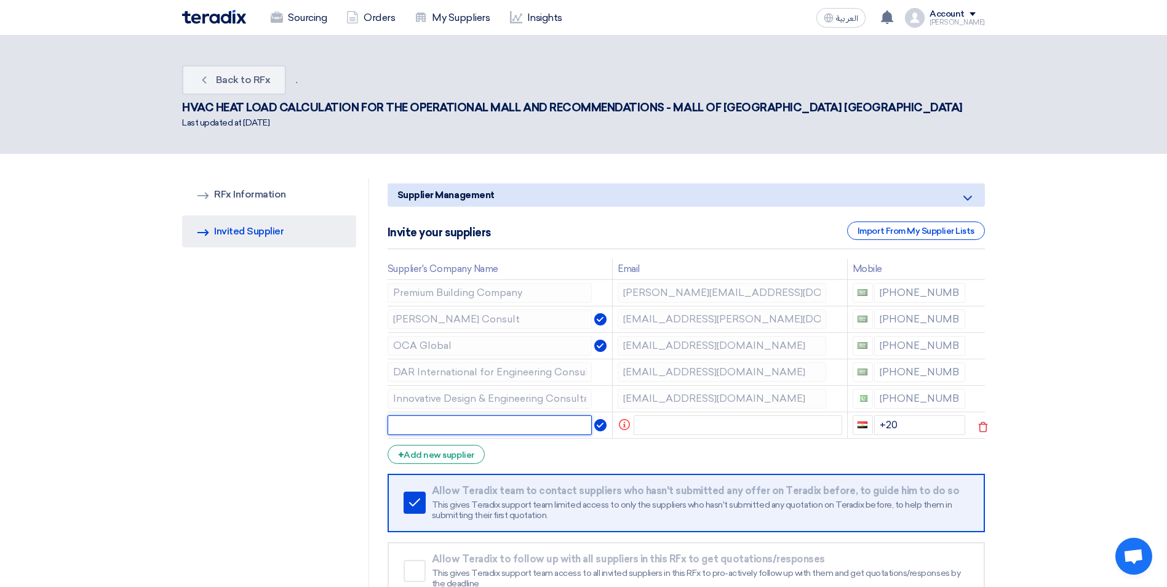
click at [460, 415] on input "text" at bounding box center [490, 425] width 205 height 20
paste input "Premium Building Company"
type input "Premium Building Company"
click at [651, 415] on input "text" at bounding box center [738, 425] width 209 height 20
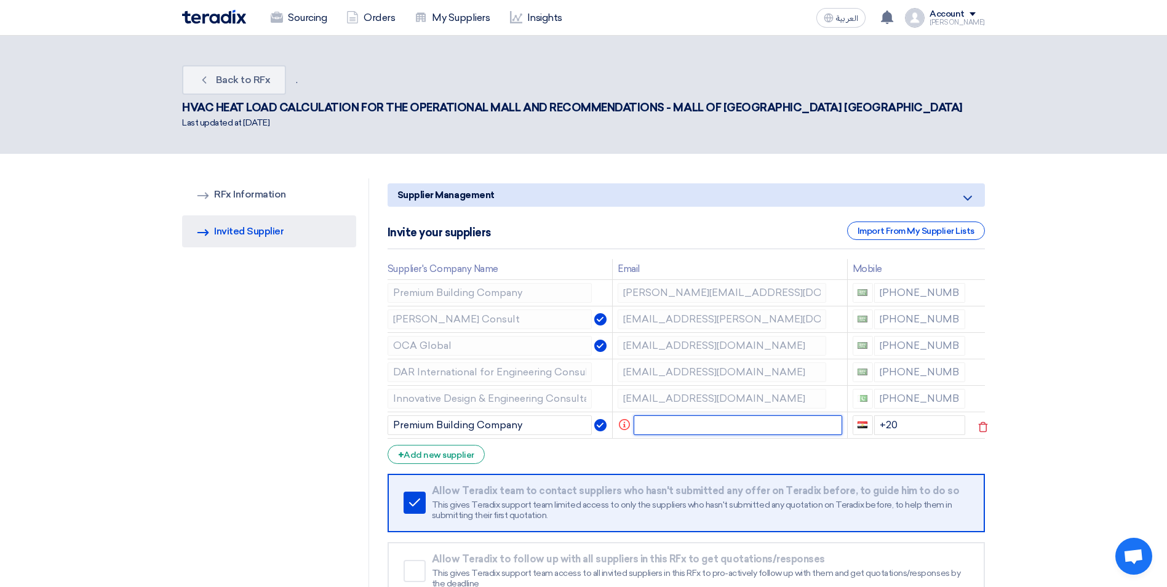
paste input "[PERSON_NAME] <[EMAIL_ADDRESS][DOMAIN_NAME]>"
click at [687, 415] on input "[PERSON_NAME] <[EMAIL_ADDRESS][DOMAIN_NAME]>" at bounding box center [728, 425] width 197 height 20
click at [780, 415] on input "[EMAIL_ADDRESS][DOMAIN_NAME]>" at bounding box center [728, 425] width 197 height 20
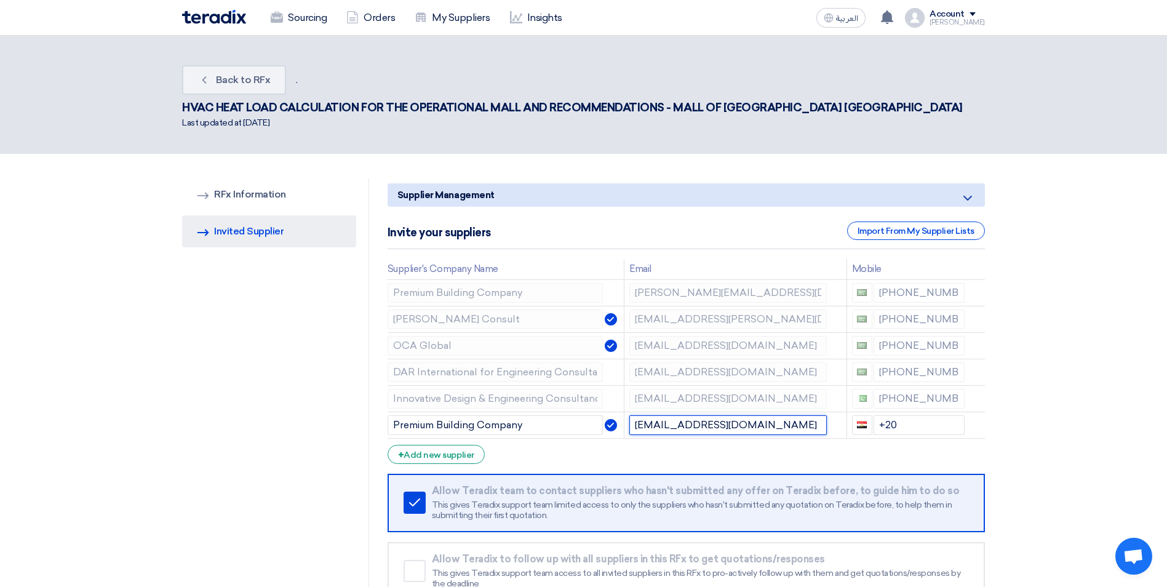
type input "[EMAIL_ADDRESS][DOMAIN_NAME]"
drag, startPoint x: 921, startPoint y: 398, endPoint x: 874, endPoint y: 396, distance: 46.2
click at [874, 415] on input "+20" at bounding box center [920, 425] width 92 height 20
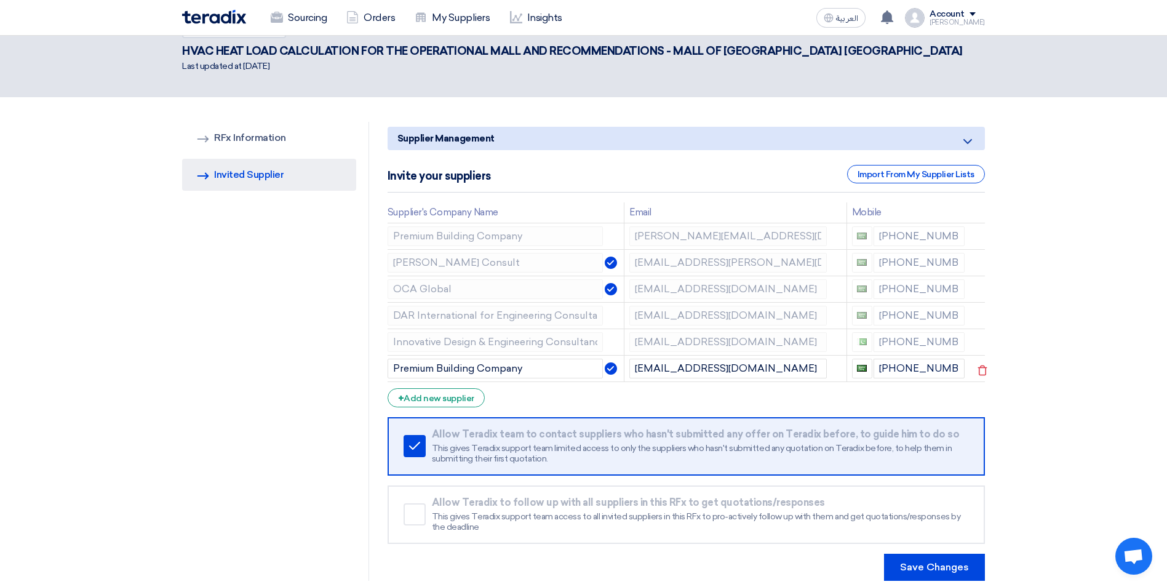
scroll to position [123, 0]
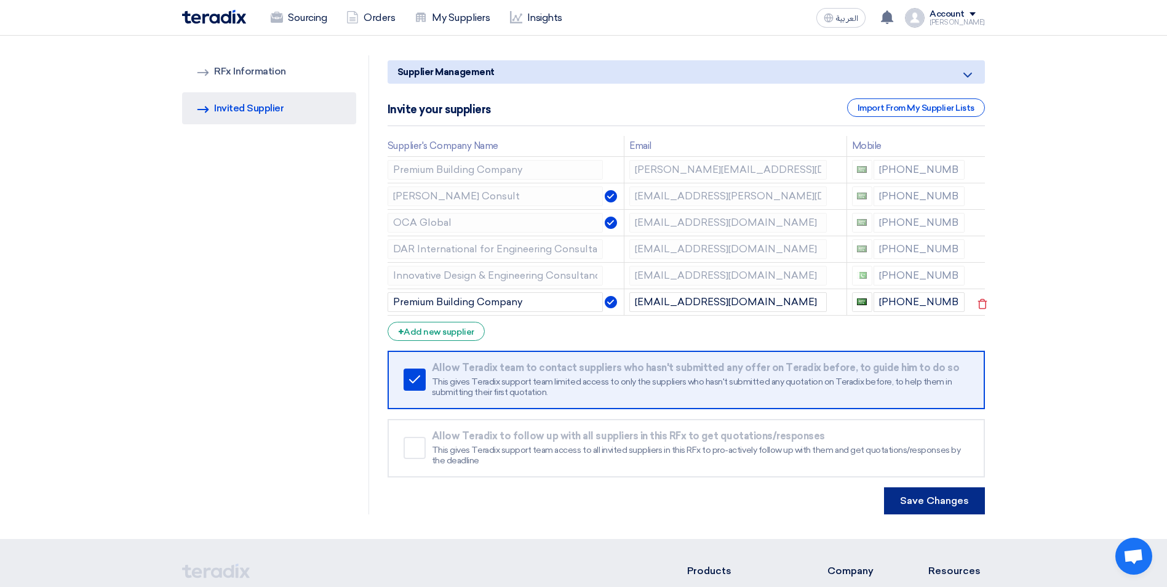
click at [916, 487] on button "Save Changes" at bounding box center [934, 500] width 101 height 27
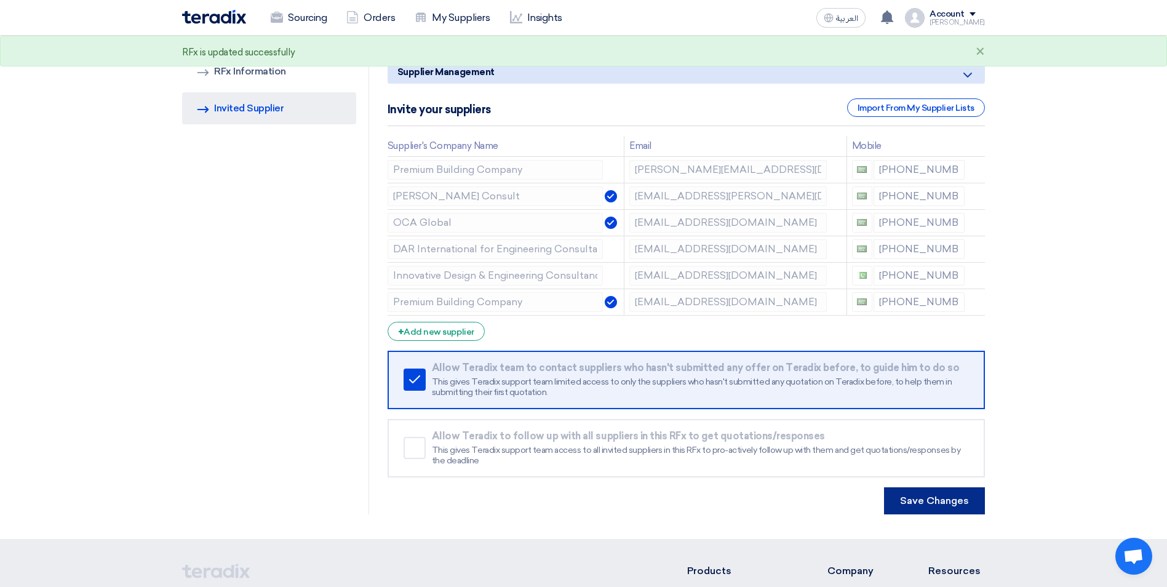
scroll to position [0, 0]
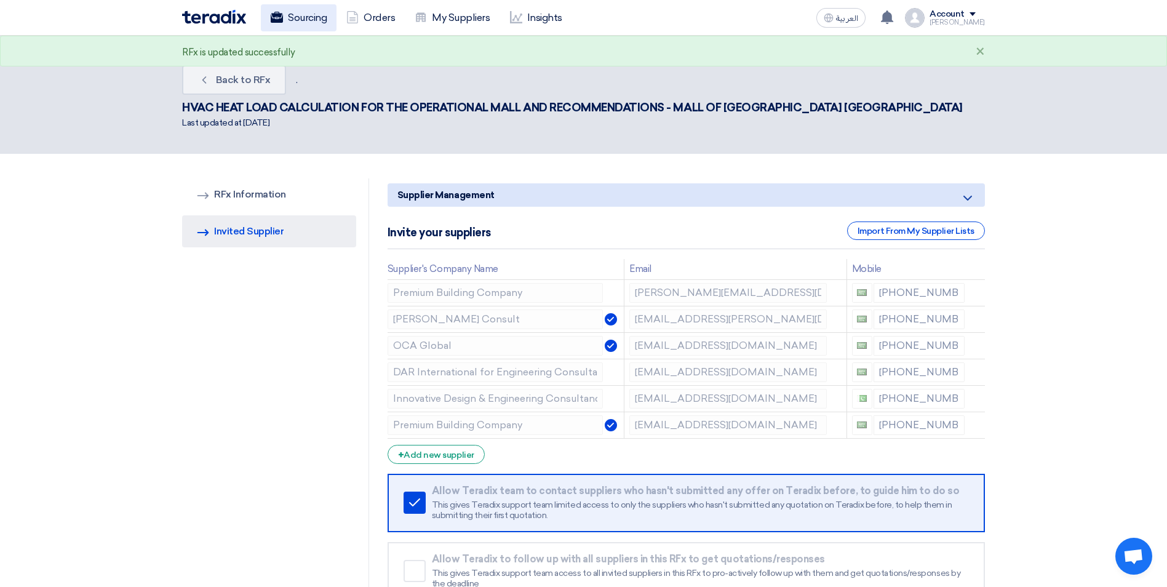
click at [302, 23] on link "Sourcing" at bounding box center [299, 17] width 76 height 27
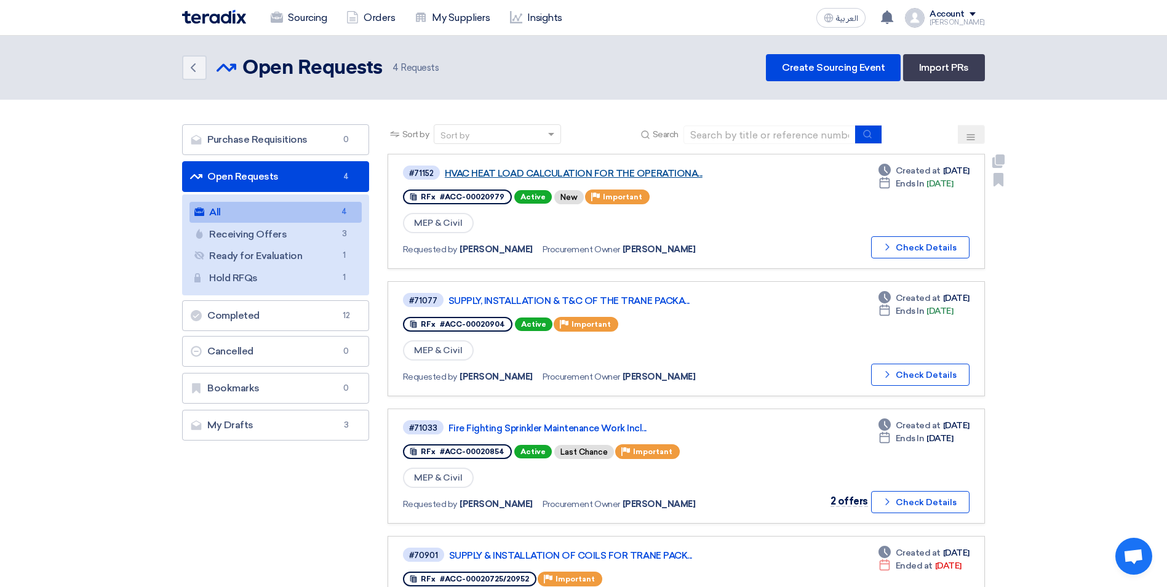
click at [655, 176] on link "HVAC HEAT LOAD CALCULATION FOR THE OPERATIONA..." at bounding box center [599, 173] width 308 height 11
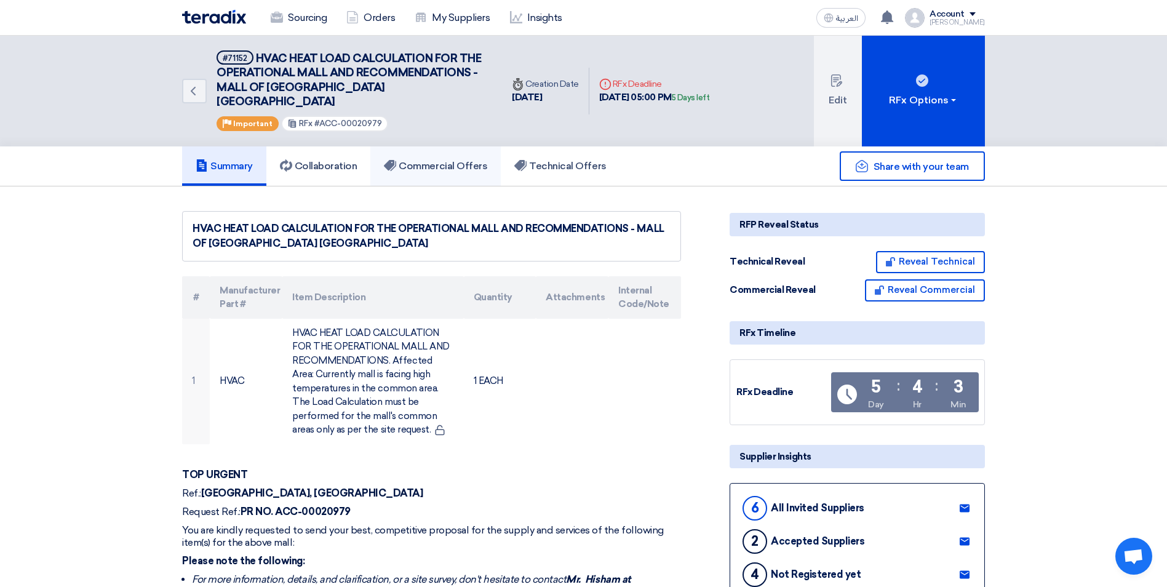
click at [406, 160] on h5 "Commercial Offers" at bounding box center [435, 166] width 103 height 12
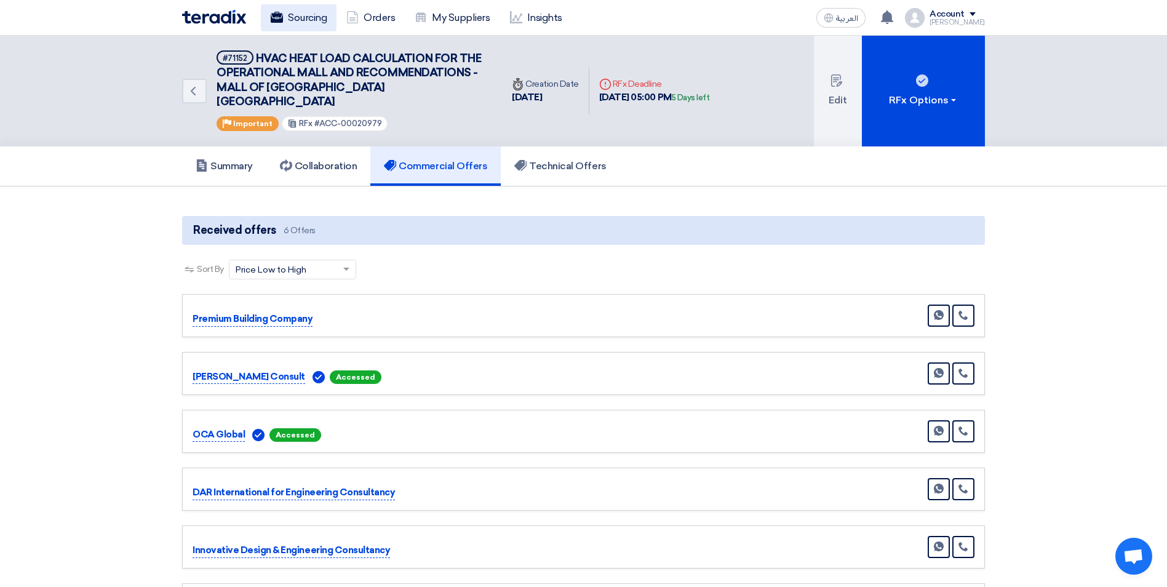
click at [308, 20] on link "Sourcing" at bounding box center [299, 17] width 76 height 27
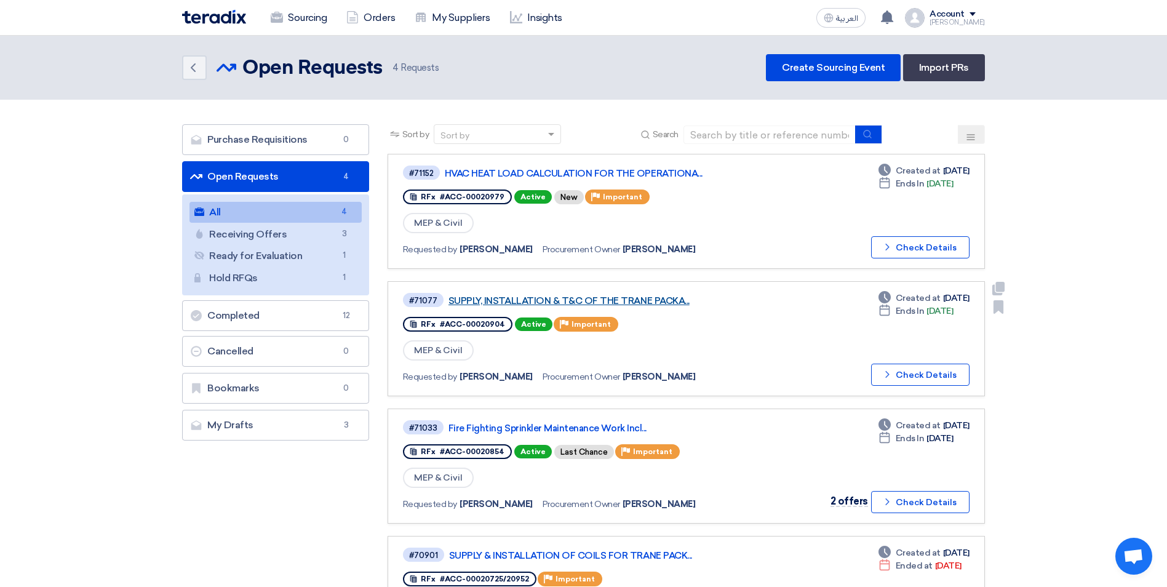
click at [577, 299] on link "SUPPLY, INSTALLATION & T&C OF THE TRANE PACKA..." at bounding box center [603, 300] width 308 height 11
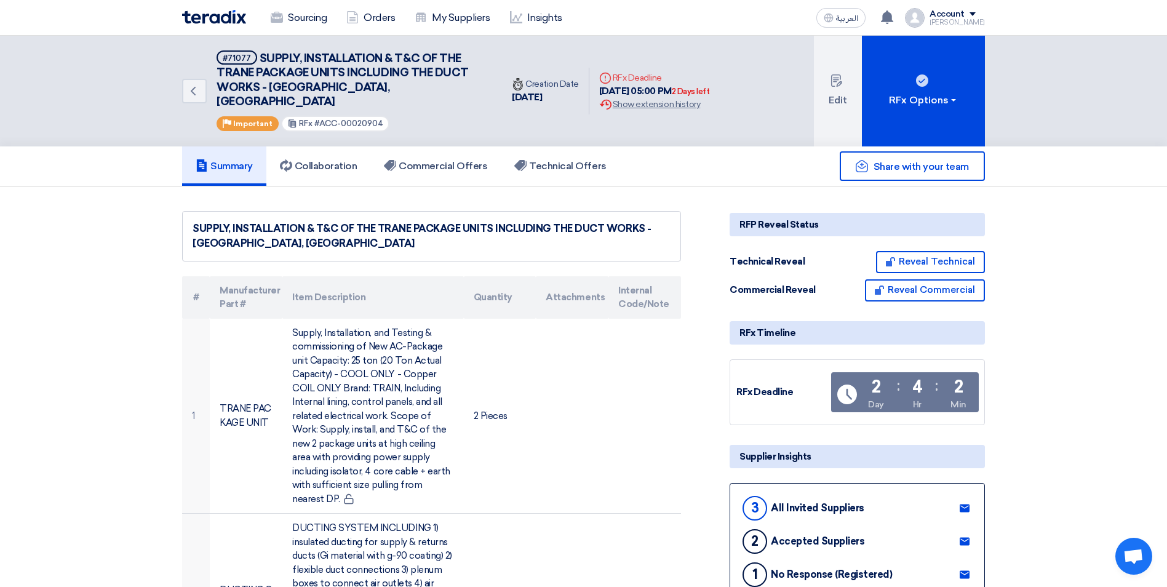
click at [966, 504] on use at bounding box center [965, 508] width 10 height 8
click at [330, 22] on link "Sourcing" at bounding box center [299, 17] width 76 height 27
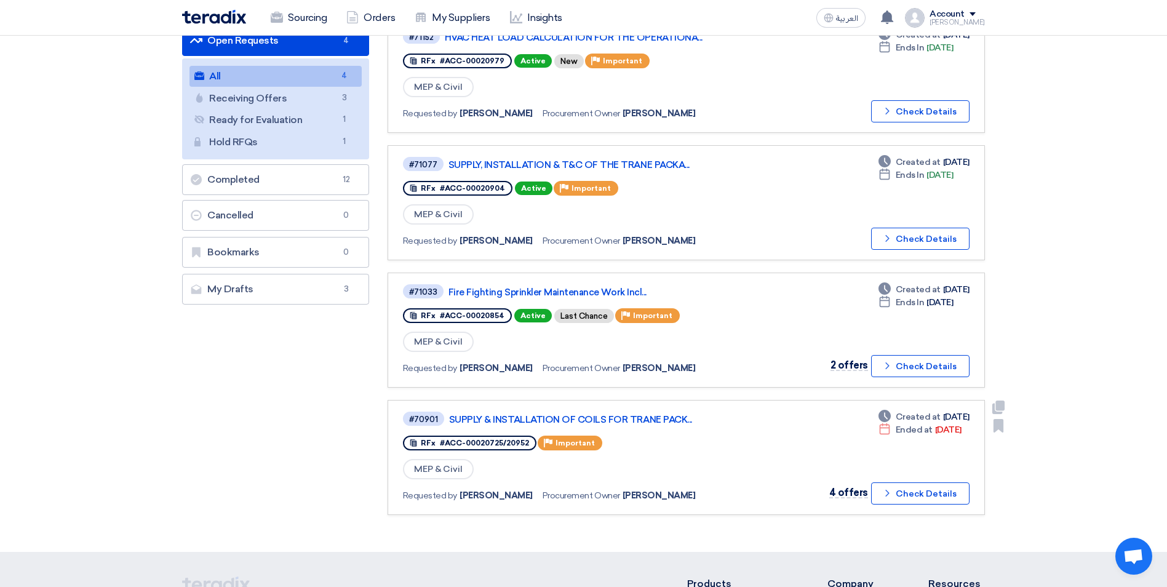
scroll to position [62, 0]
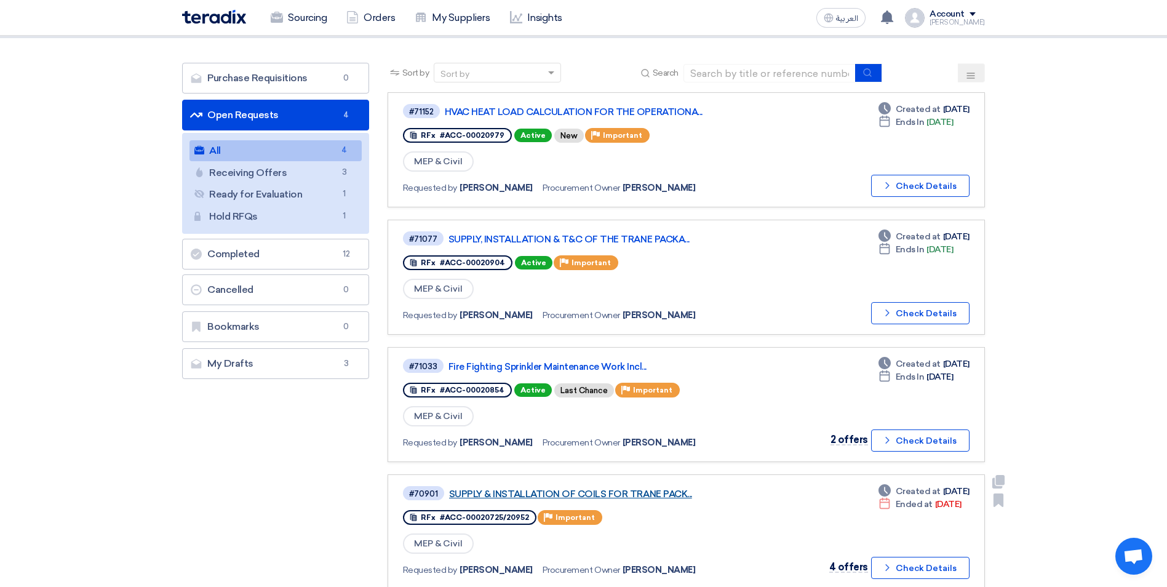
click at [610, 492] on link "SUPPLY & INSTALLATION OF COILS FOR TRANE PACK..." at bounding box center [603, 494] width 308 height 11
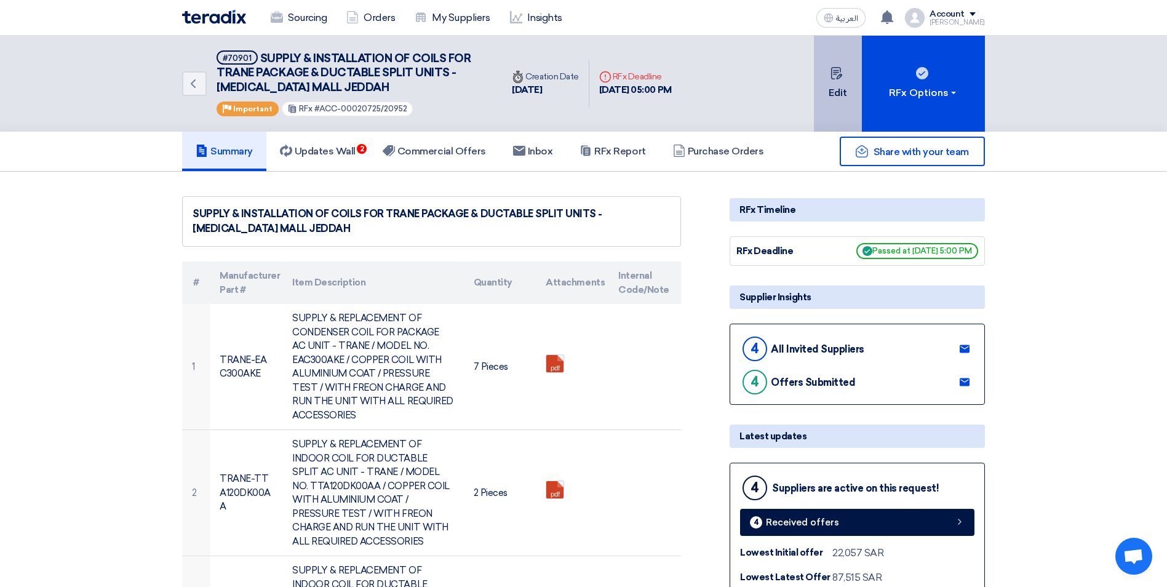
click at [835, 92] on button "Edit" at bounding box center [838, 84] width 48 height 96
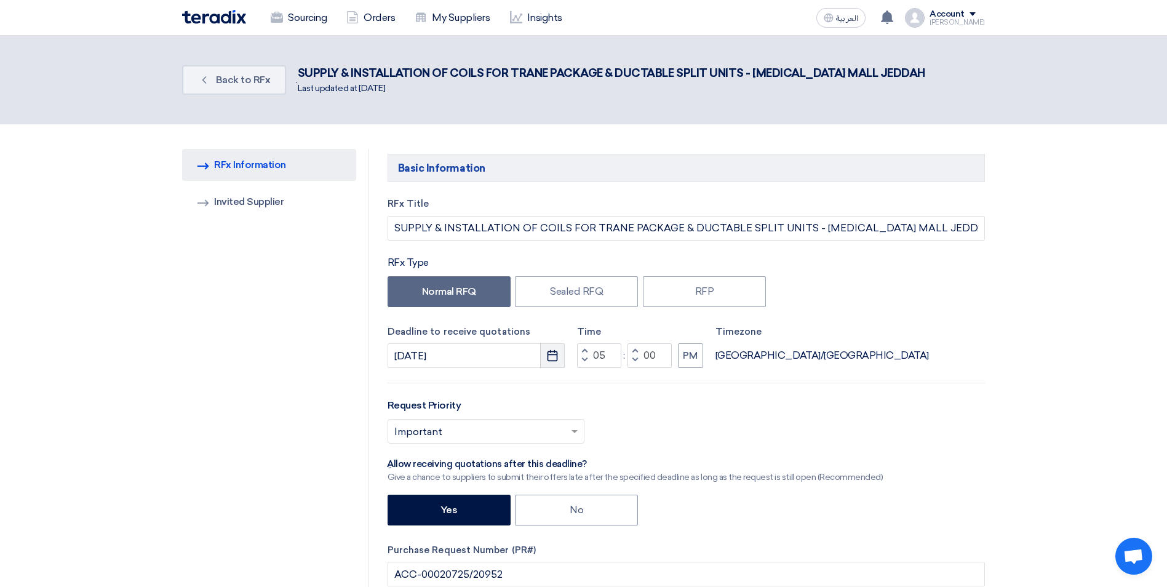
click at [550, 356] on icon "Pick a date" at bounding box center [552, 356] width 12 height 12
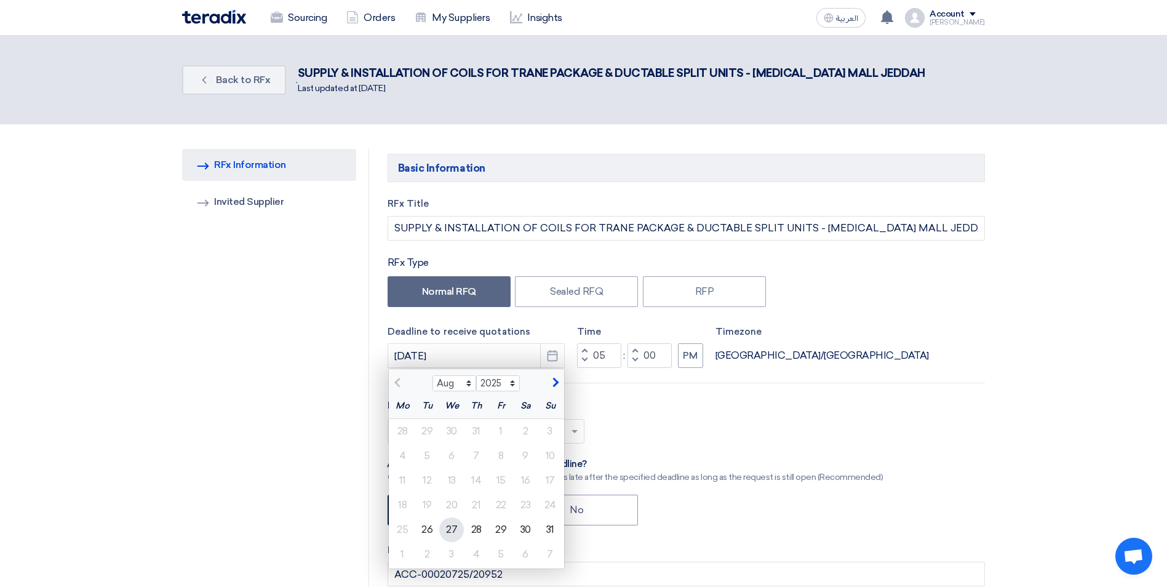
click at [448, 527] on div "27" at bounding box center [451, 530] width 25 height 25
type input "[DATE]"
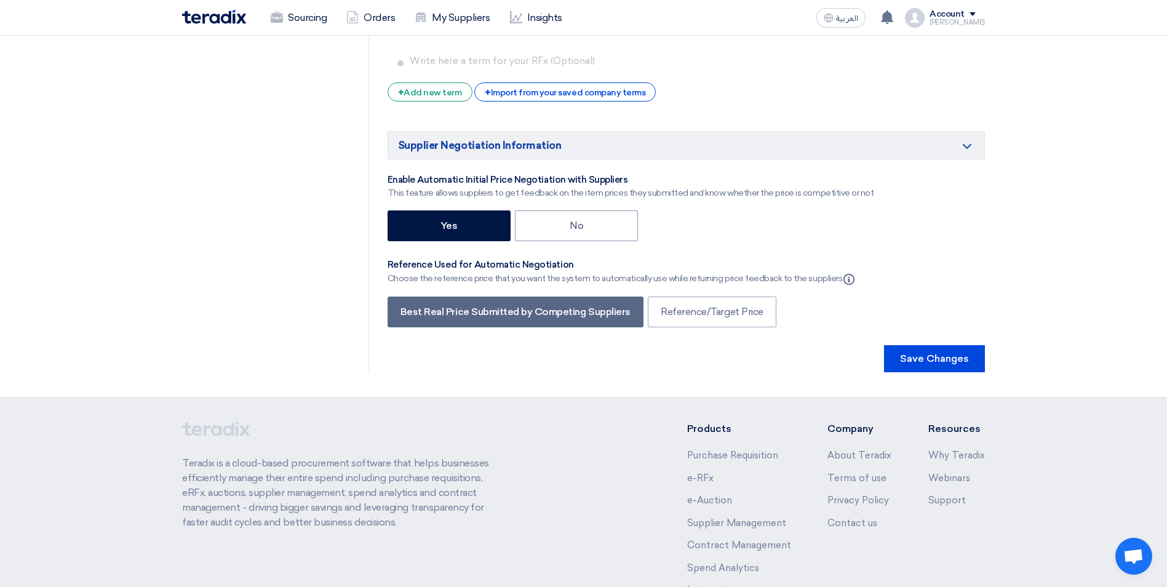
scroll to position [2391, 0]
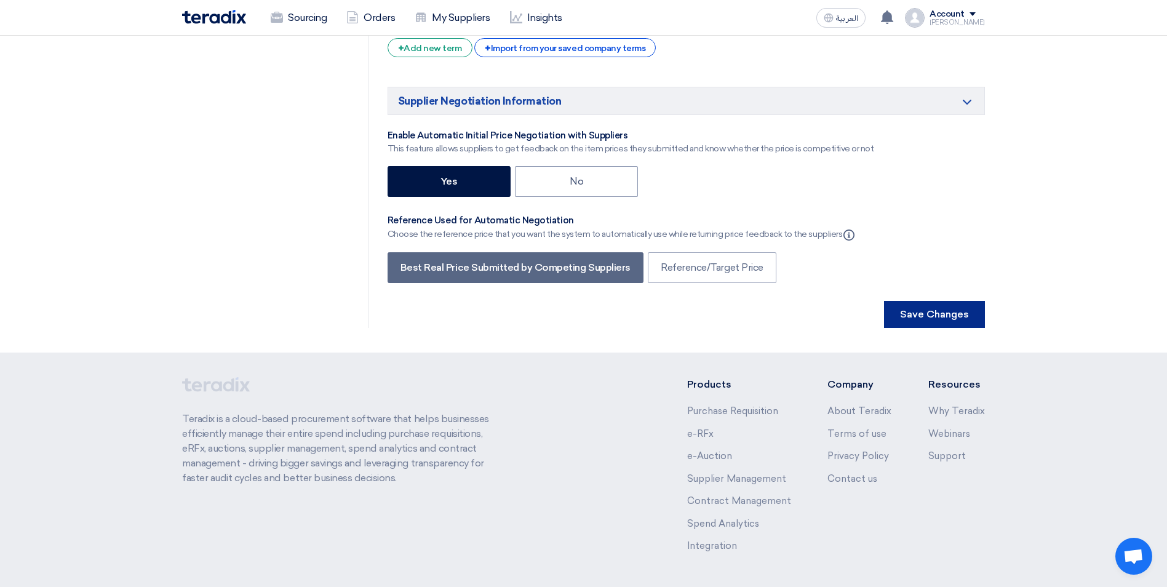
click at [942, 301] on button "Save Changes" at bounding box center [934, 314] width 101 height 27
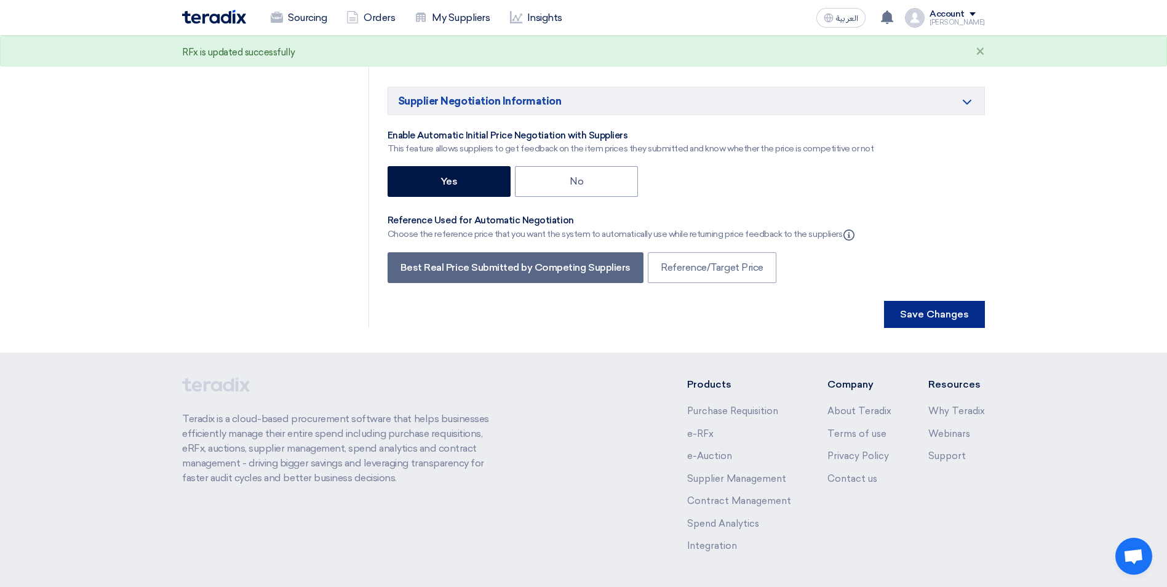
scroll to position [0, 0]
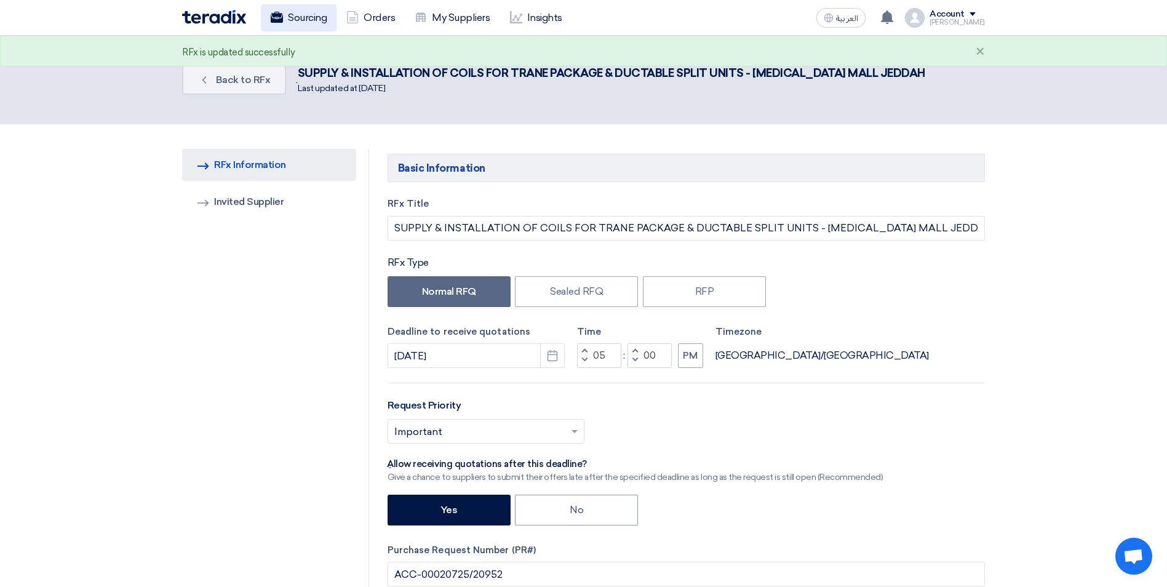
click at [327, 20] on link "Sourcing" at bounding box center [299, 17] width 76 height 27
